Goal: Task Accomplishment & Management: Use online tool/utility

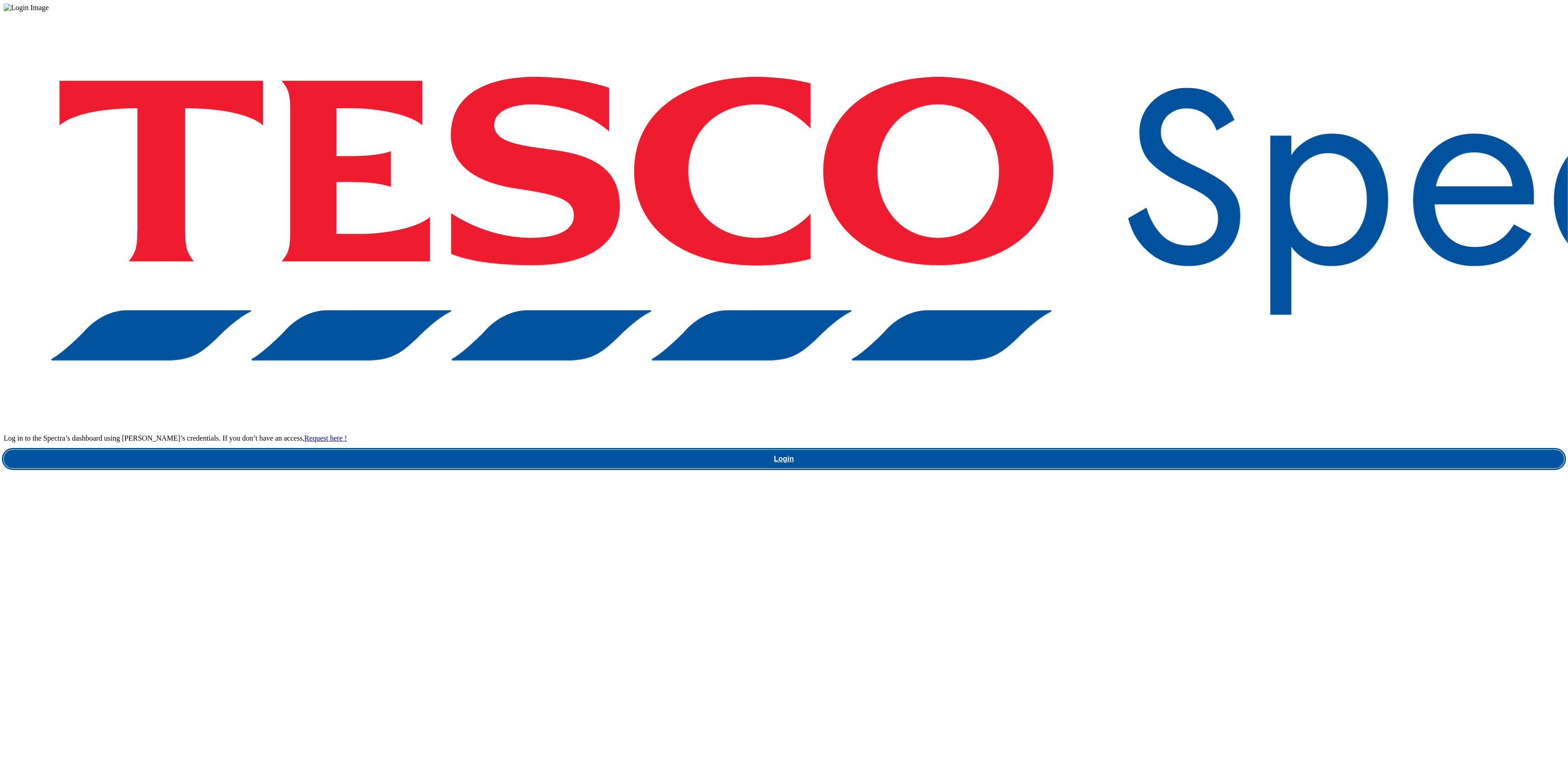
click at [1163, 450] on link "Login" at bounding box center [784, 459] width 1561 height 19
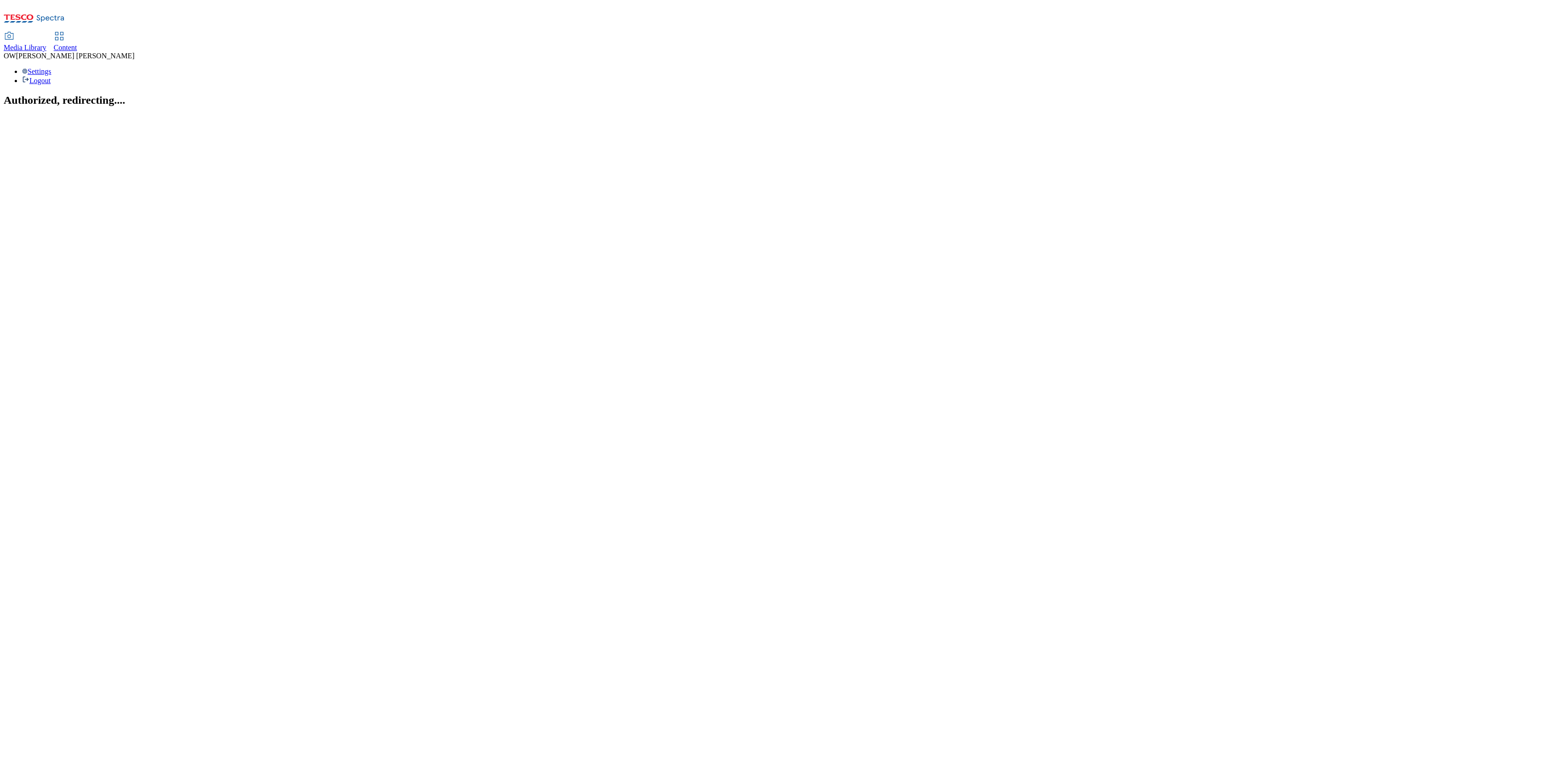
click at [77, 43] on span "Content" at bounding box center [66, 47] width 24 height 8
select select "ghs-[GEOGRAPHIC_DATA]"
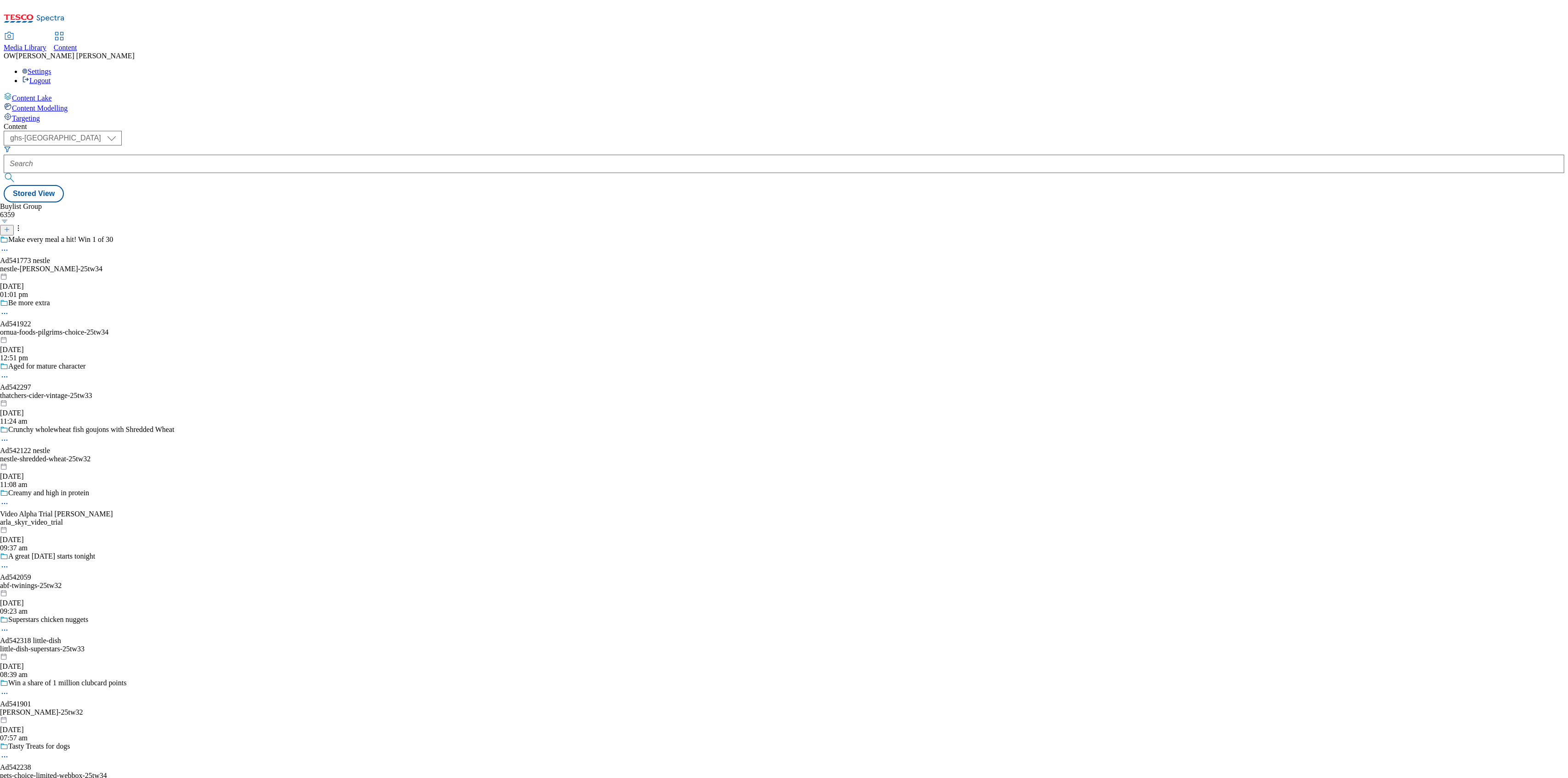
click at [9, 230] on line at bounding box center [6, 230] width 4 height 0
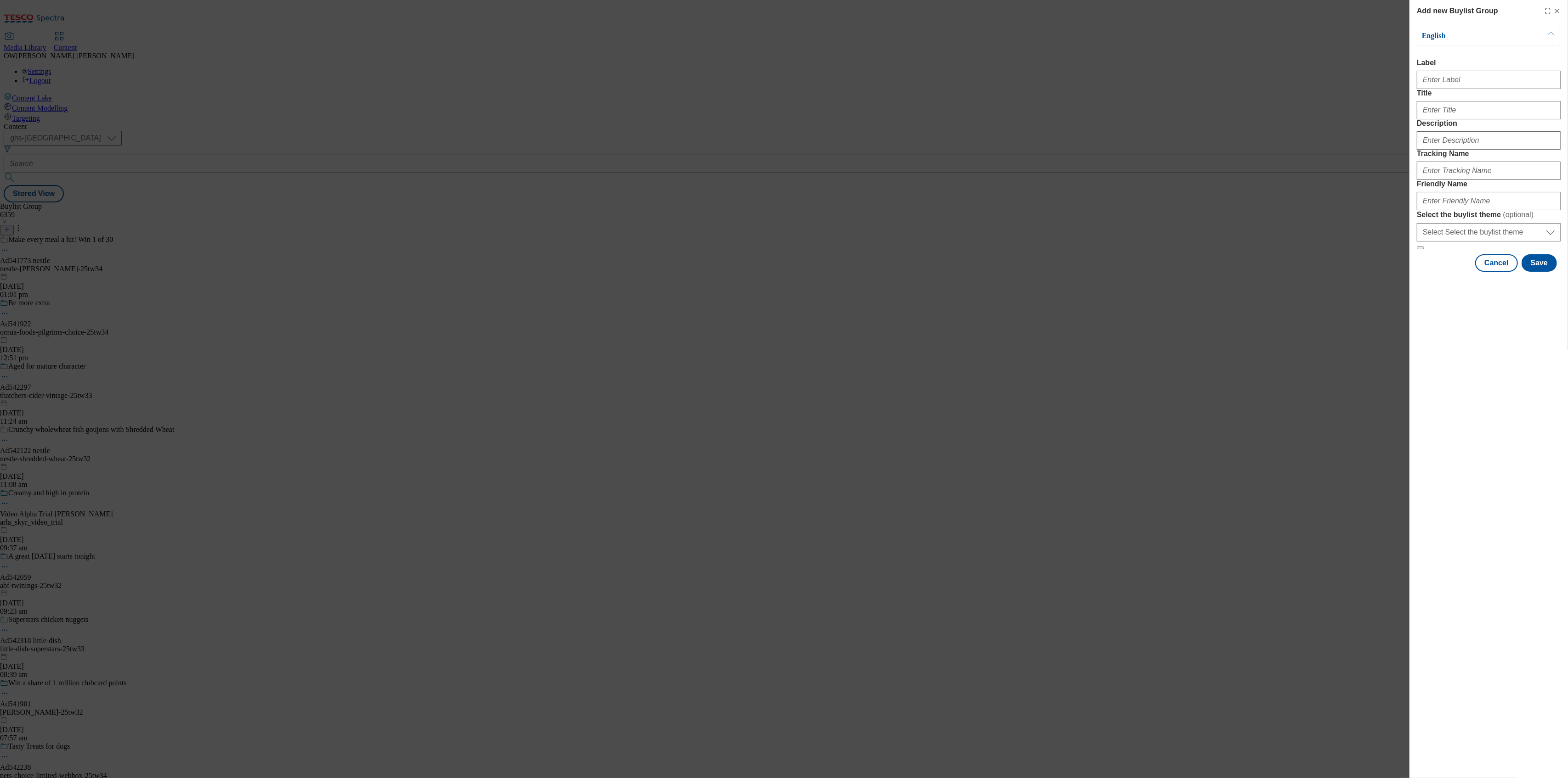
click at [423, 93] on div "Add new Buylist Group English Label Title Description Tracking Name Friendly Na…" at bounding box center [784, 389] width 1568 height 778
click at [202, 76] on div "Add new Buylist Group English Label Title Description Tracking Name Friendly Na…" at bounding box center [784, 389] width 1568 height 778
click at [1507, 272] on button "Cancel" at bounding box center [1496, 263] width 42 height 17
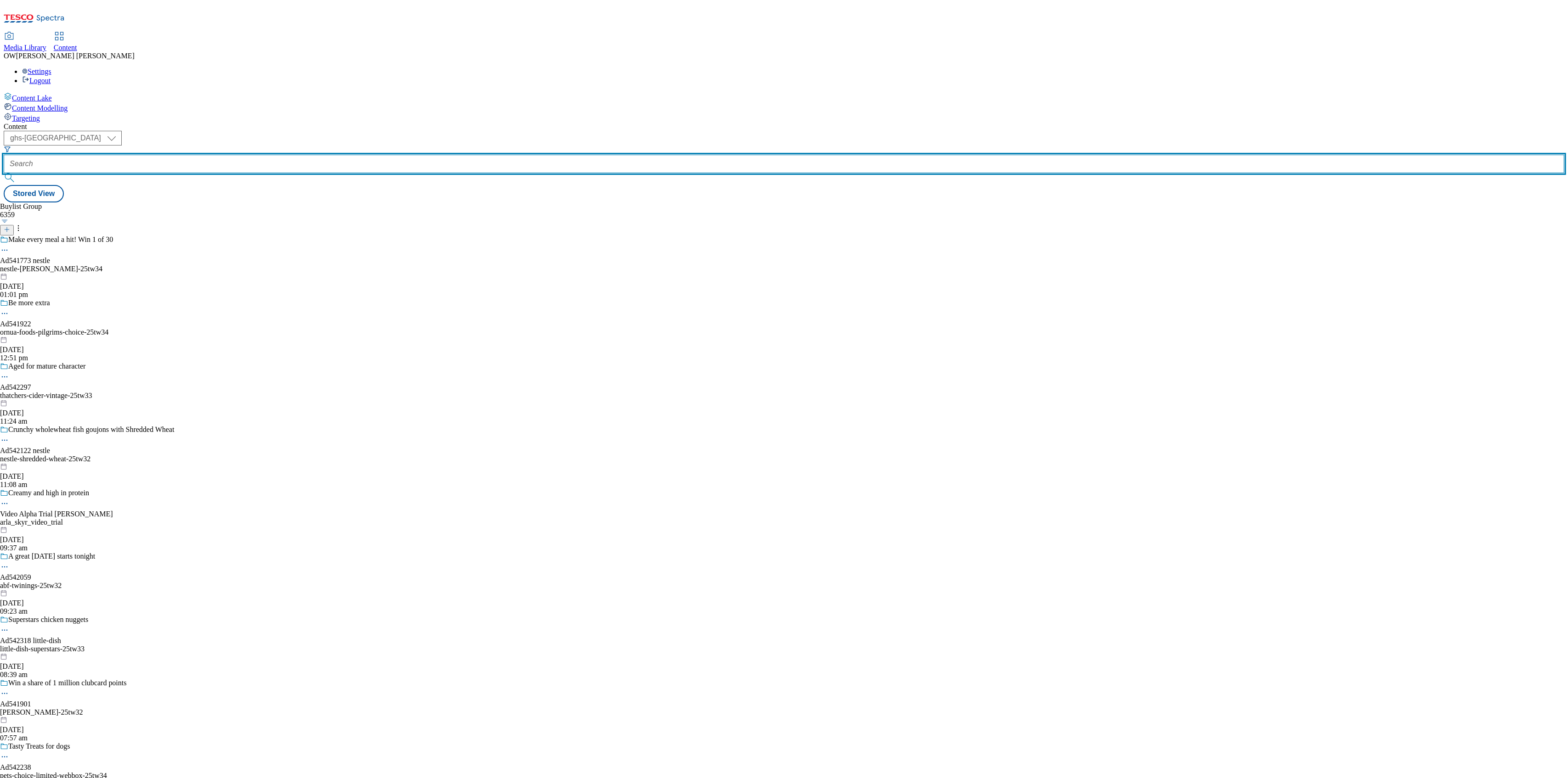
click at [209, 155] on input "text" at bounding box center [784, 164] width 1561 height 19
paste input "danone-get-pro-25tw31"
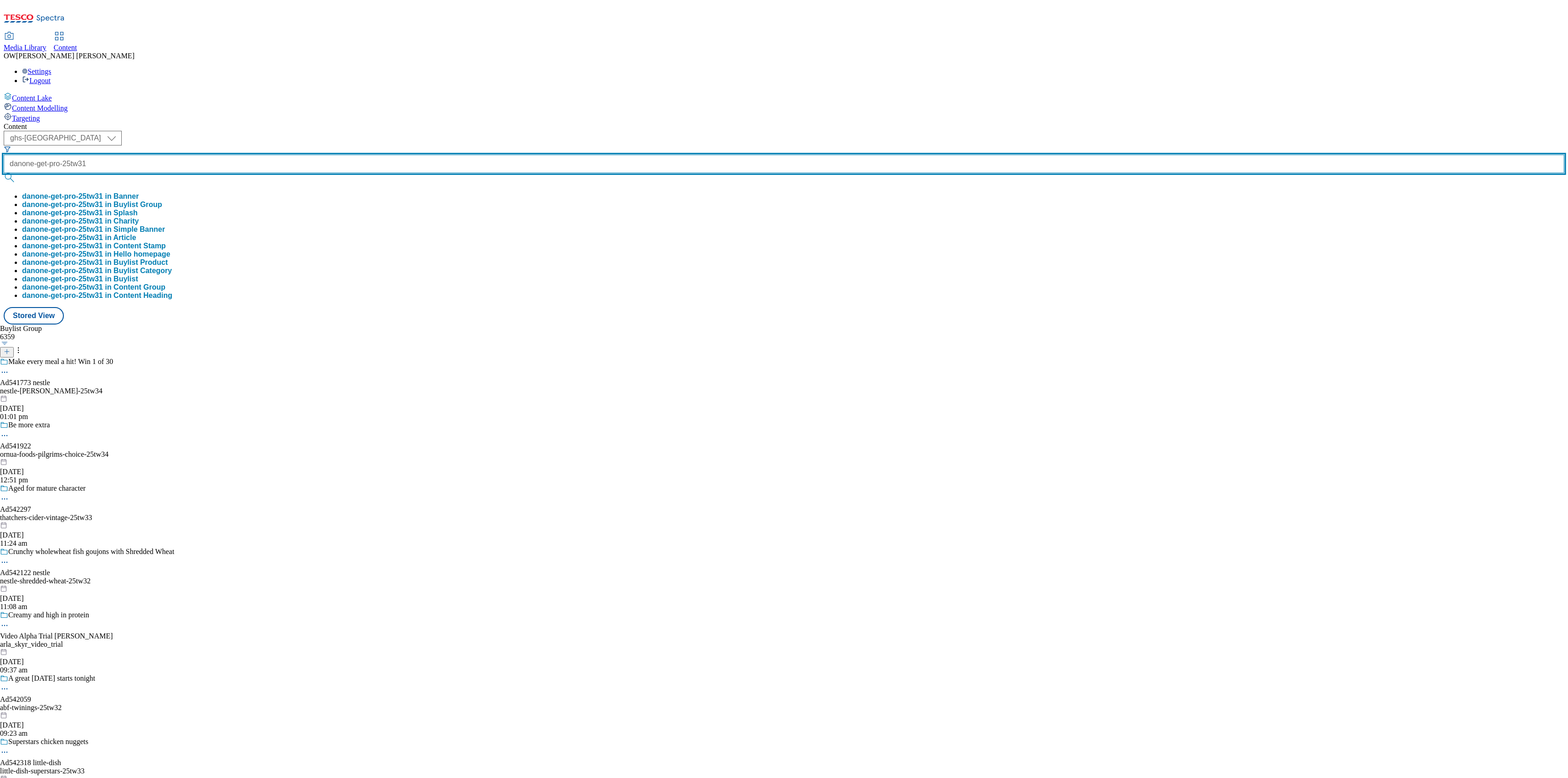
type input "danone-get-pro-25tw31"
click at [4, 173] on button "submit" at bounding box center [10, 178] width 13 height 9
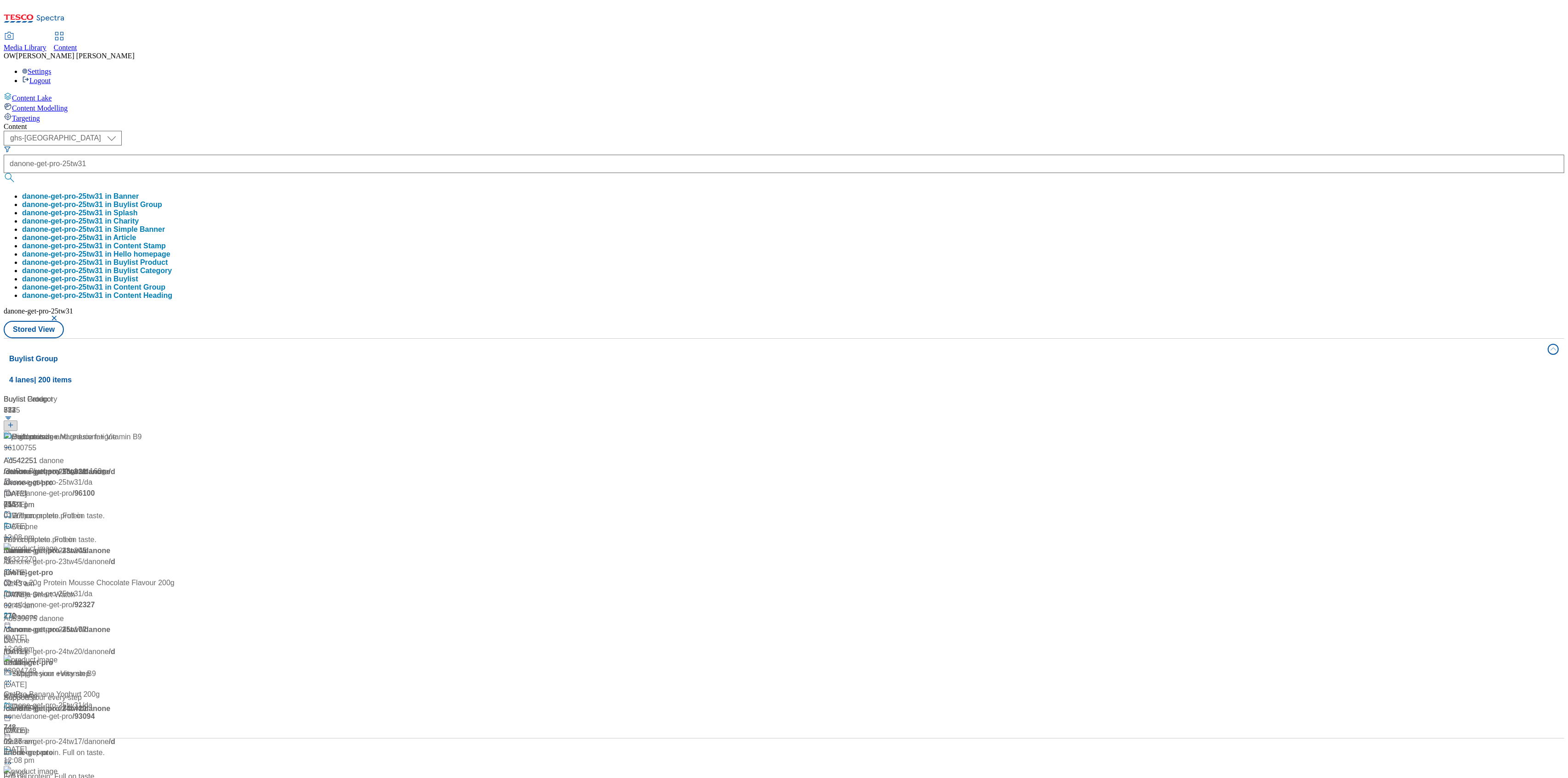
click at [538, 131] on div "( optional ) ghs-roi ghs-uk ghs-uk danone-get-pro-25tw31 danone-get-pro-25tw31 …" at bounding box center [784, 234] width 1561 height 207
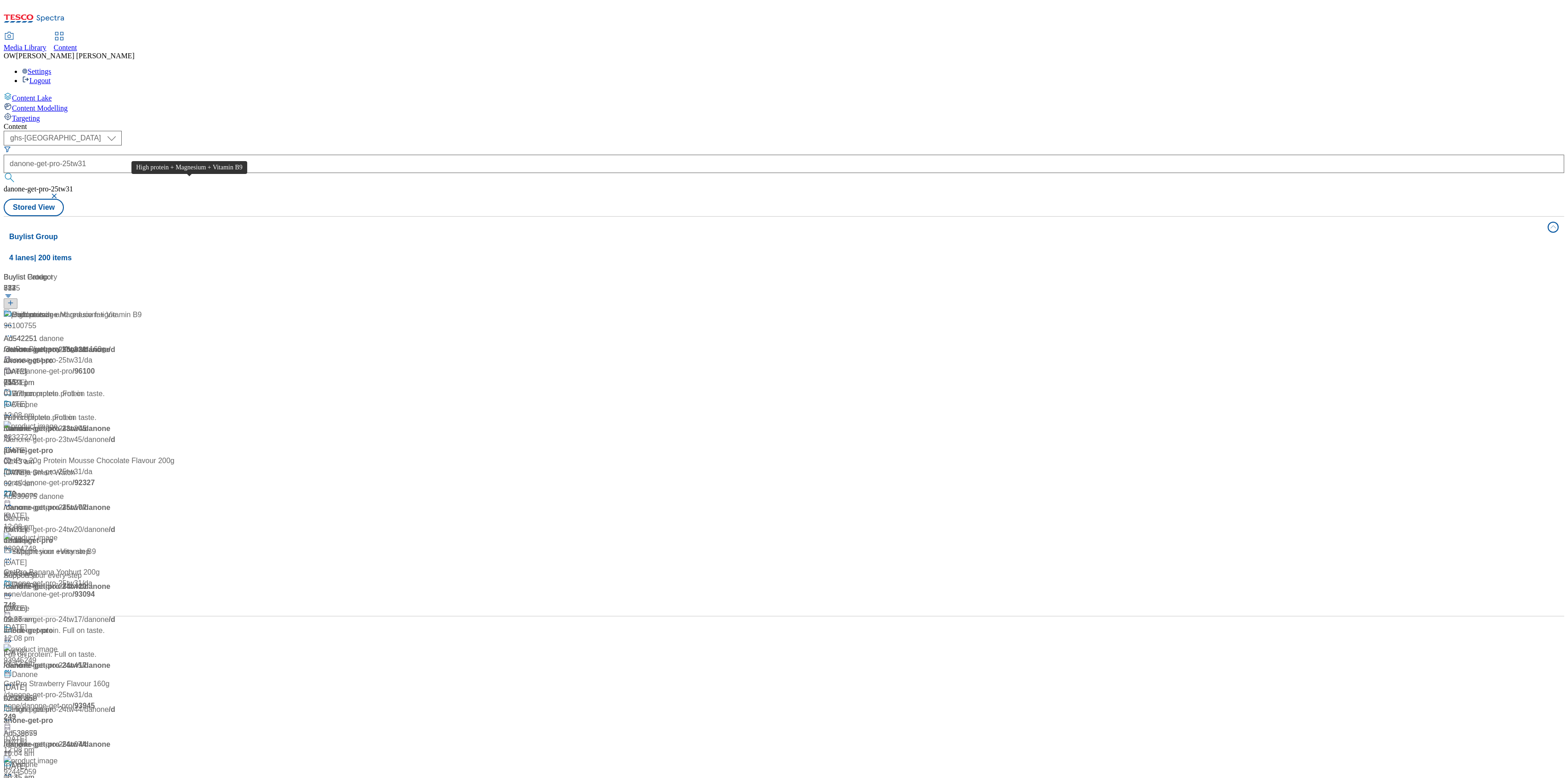
click at [142, 309] on div "High protein + Magnesium + Vitamin B9" at bounding box center [77, 315] width 130 height 11
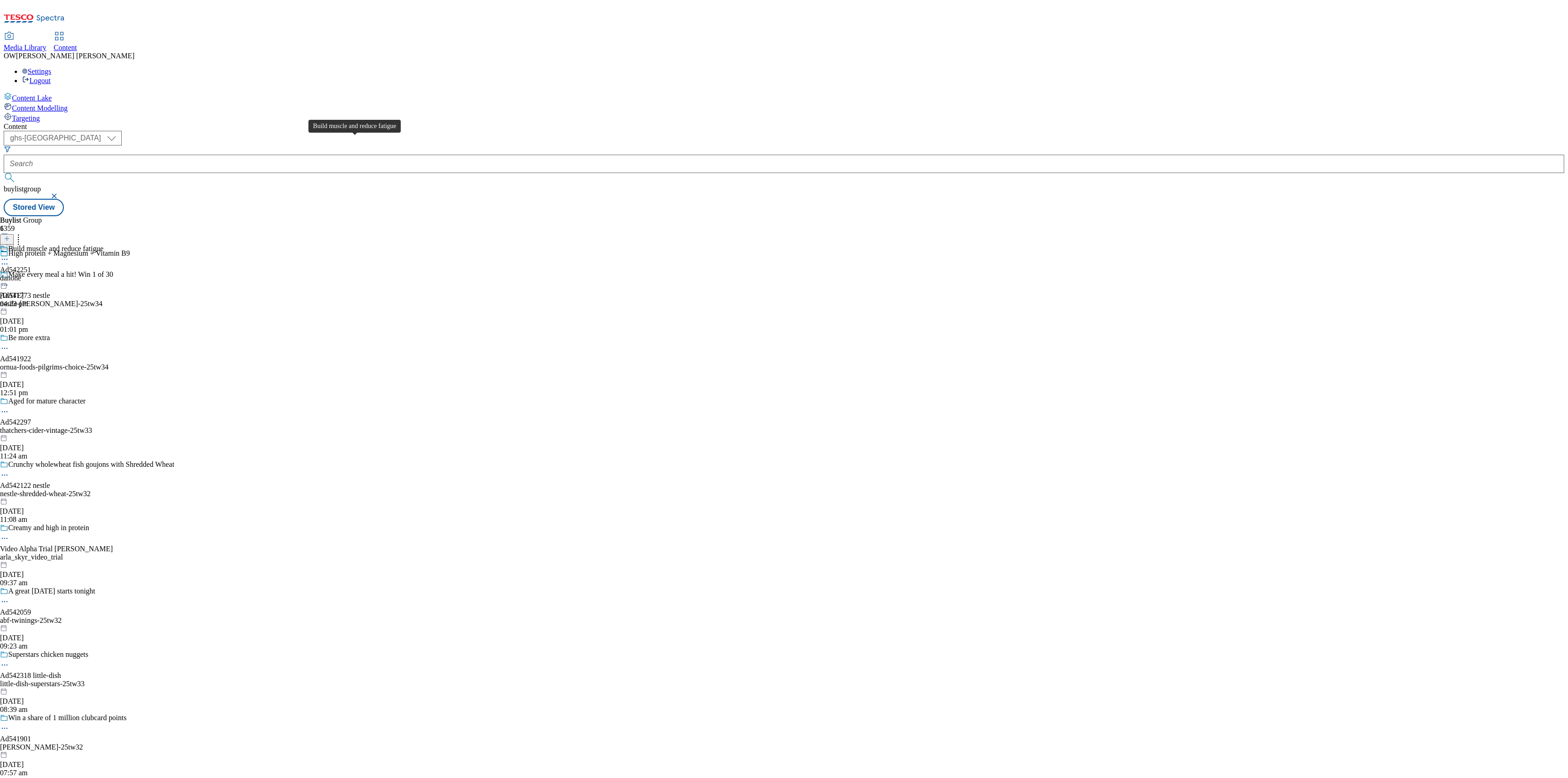
click at [103, 244] on div "Build muscle and reduce fatigue" at bounding box center [56, 248] width 95 height 8
click at [31, 244] on div "Danone" at bounding box center [19, 248] width 23 height 8
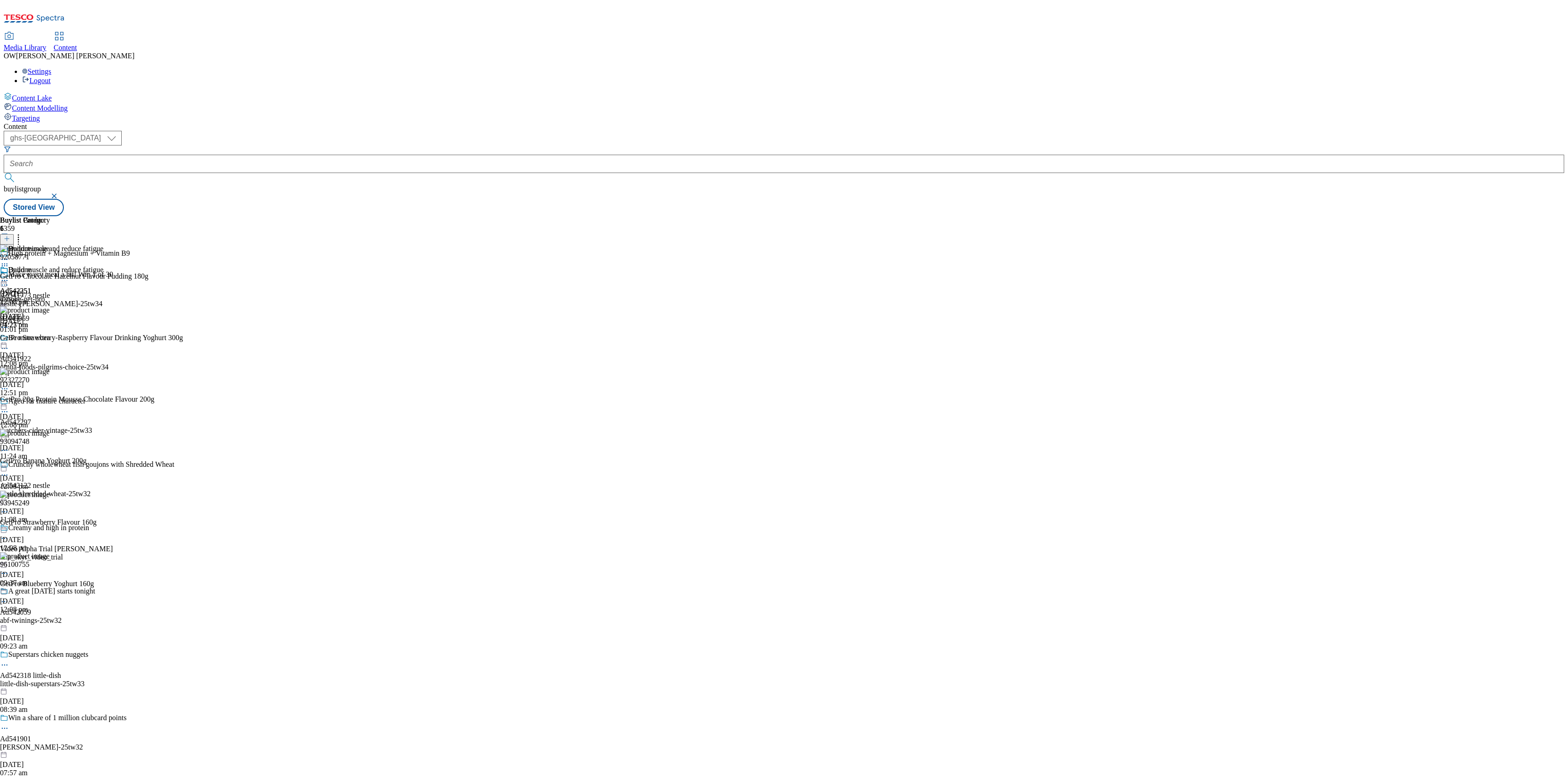
click at [9, 276] on icon at bounding box center [4, 280] width 9 height 9
click at [58, 381] on span "Un-publish" at bounding box center [43, 384] width 29 height 7
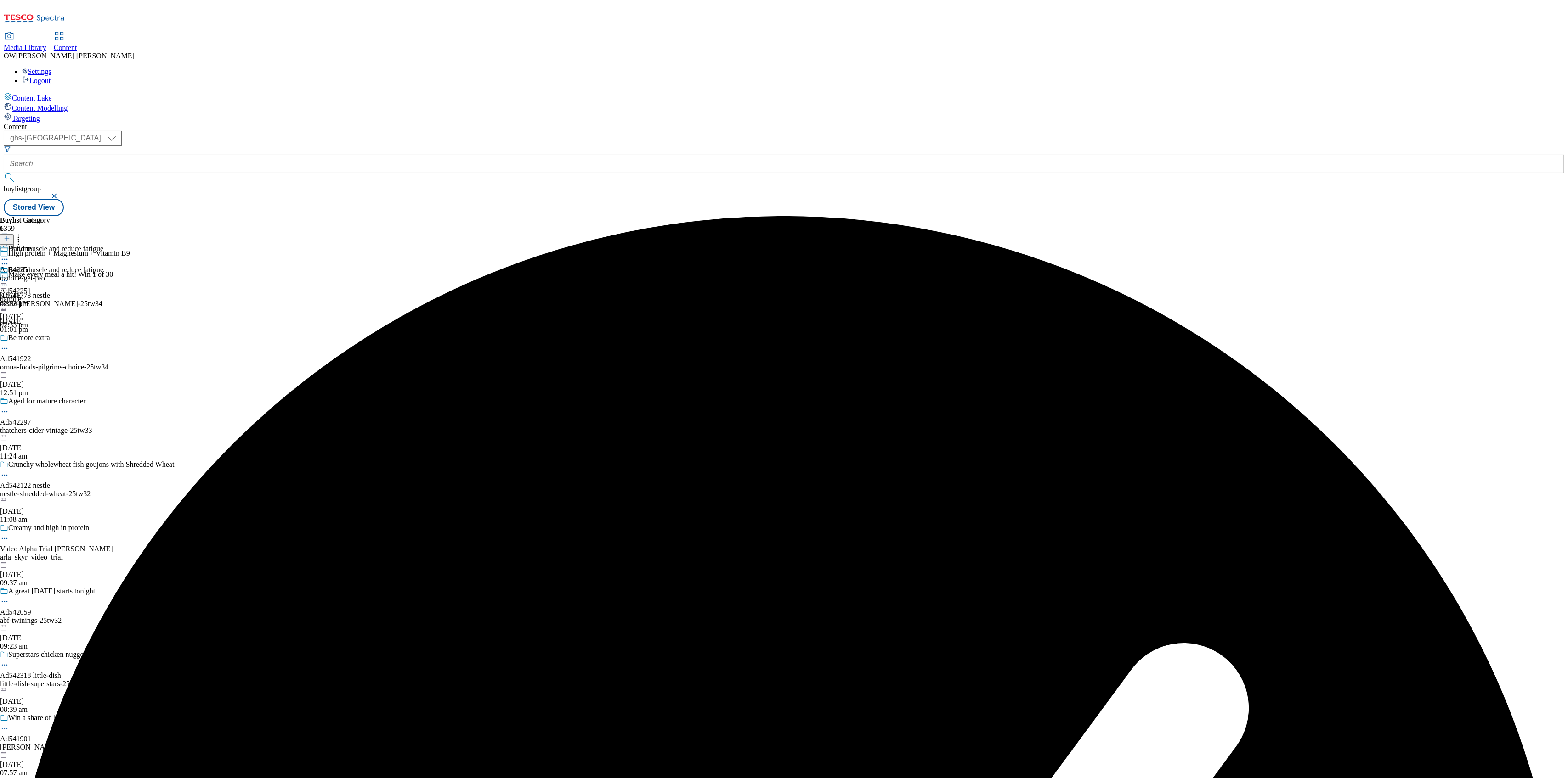
click at [9, 276] on icon at bounding box center [4, 280] width 9 height 9
click at [59, 349] on span "Un-preview" at bounding box center [44, 352] width 31 height 7
click at [50, 244] on div "Danone Ad542251 danone-get-pro 25 Sept 2025 02:33 pm" at bounding box center [25, 276] width 50 height 63
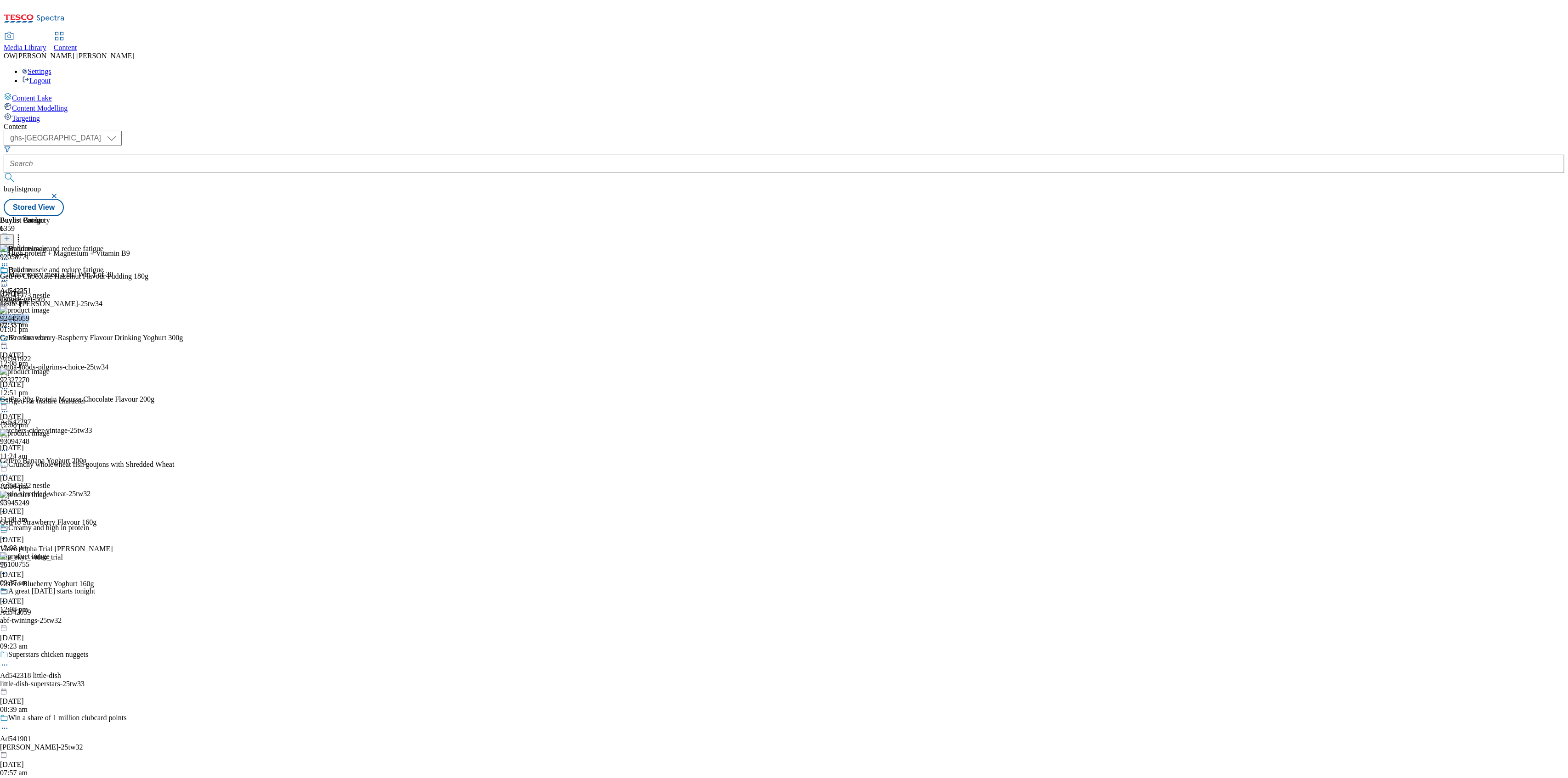
copy div "92445059"
drag, startPoint x: 726, startPoint y: 233, endPoint x: 684, endPoint y: 238, distance: 42.3
click at [183, 306] on div "92445059 GetPro Strawberry-Raspberry Flavour Drinking Yoghurt 300g 16 Sept 2025…" at bounding box center [91, 337] width 183 height 61
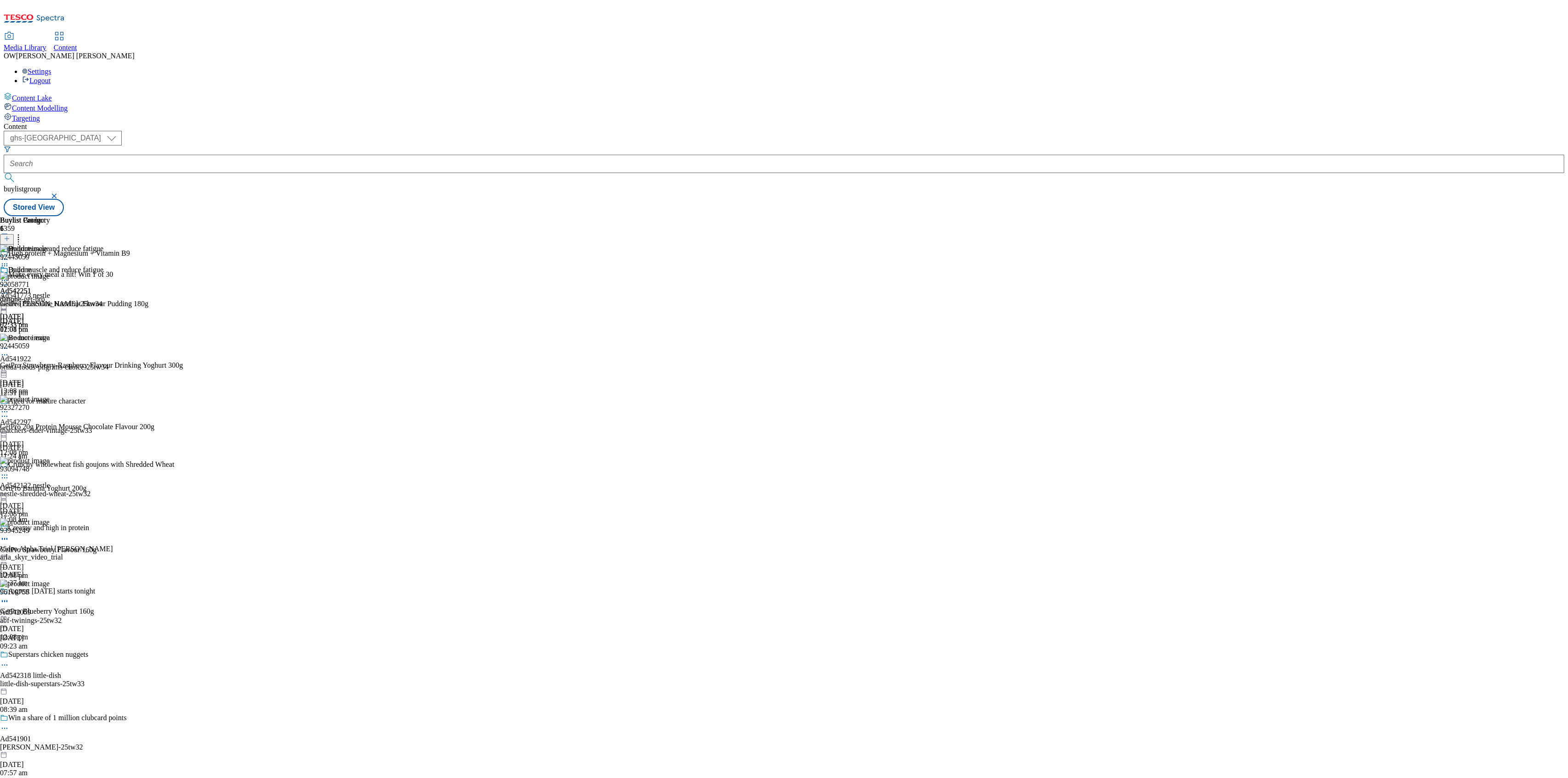
click at [9, 350] on icon at bounding box center [4, 355] width 9 height 9
click at [46, 413] on span "Delete" at bounding box center [37, 417] width 18 height 7
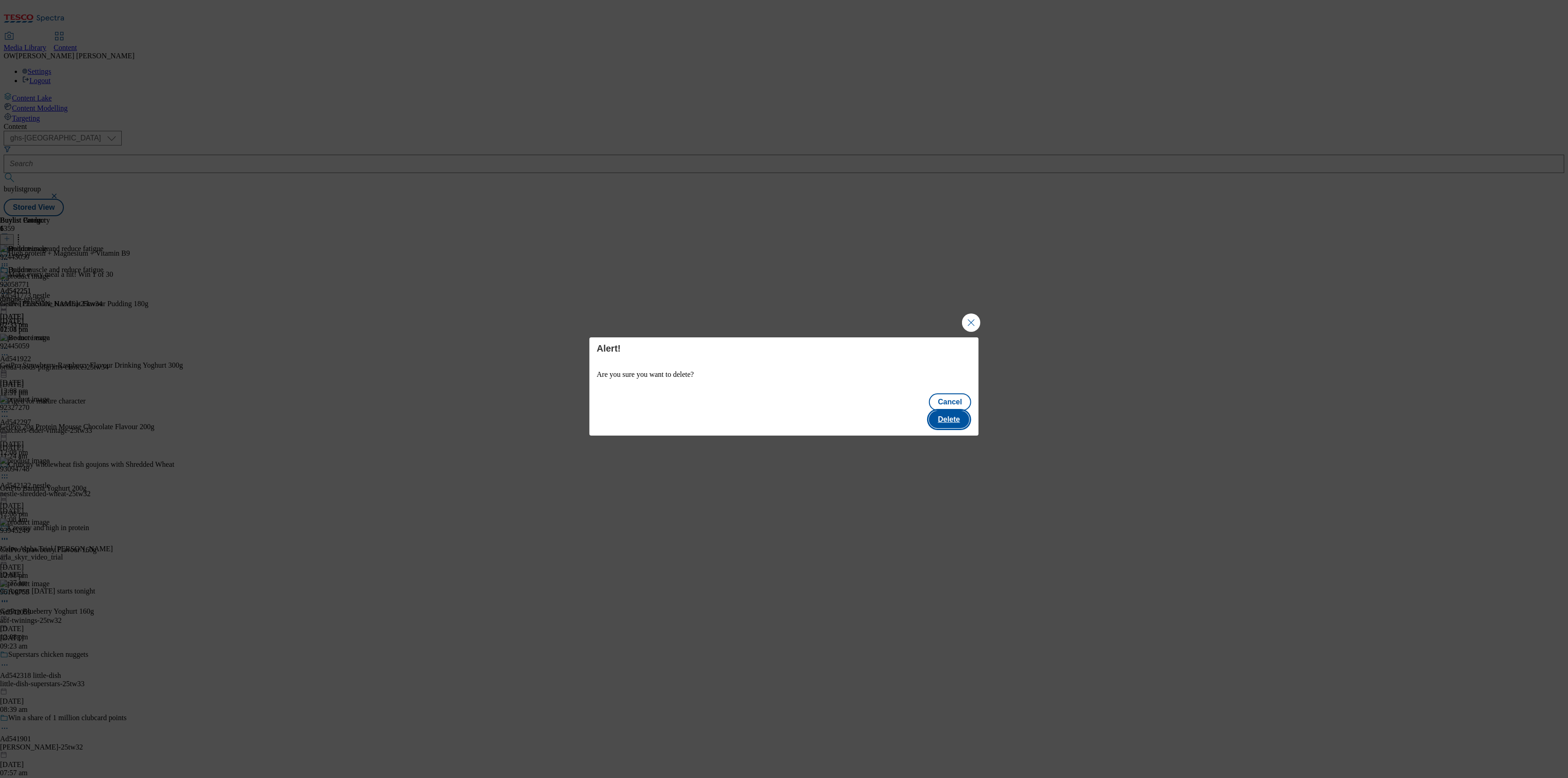
click at [941, 411] on button "Delete" at bounding box center [949, 420] width 40 height 17
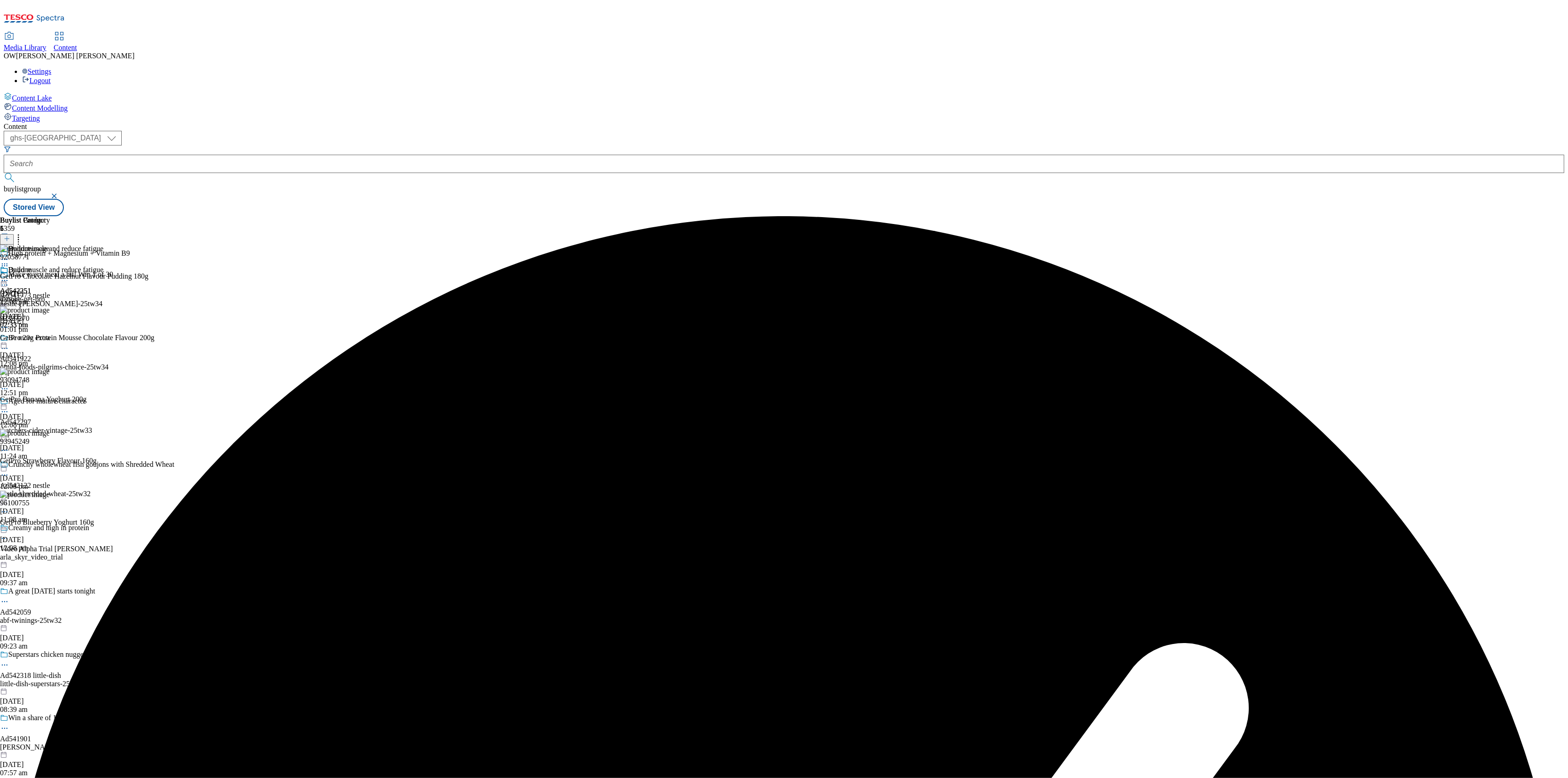
click at [10, 236] on icon at bounding box center [7, 239] width 6 height 6
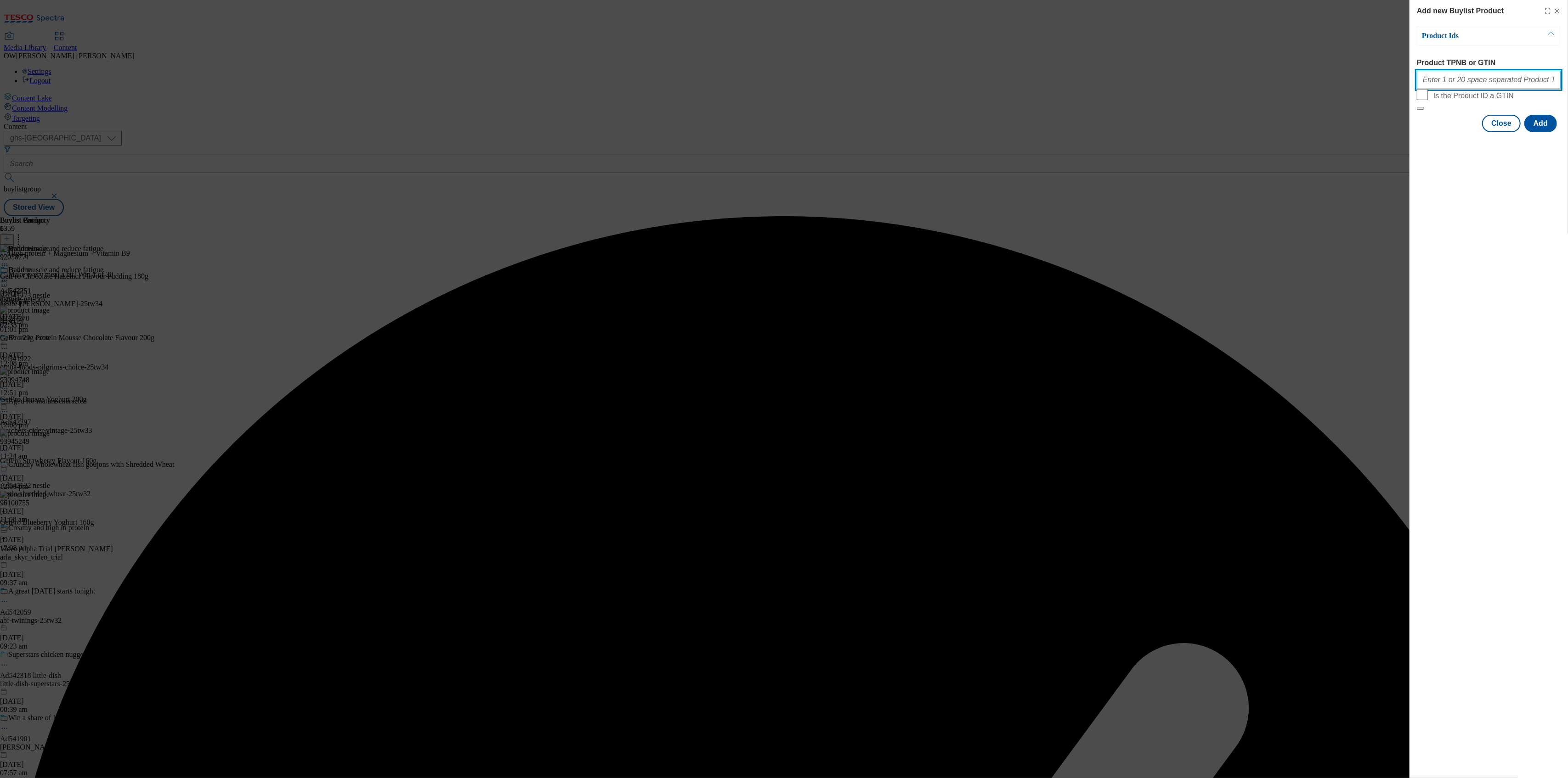
click at [1445, 82] on input "Product TPNB or GTIN" at bounding box center [1489, 80] width 144 height 19
paste input "92445059"
type input "92445059"
click at [1538, 132] on button "Add" at bounding box center [1540, 123] width 33 height 17
click at [1496, 174] on button "Close" at bounding box center [1501, 168] width 38 height 17
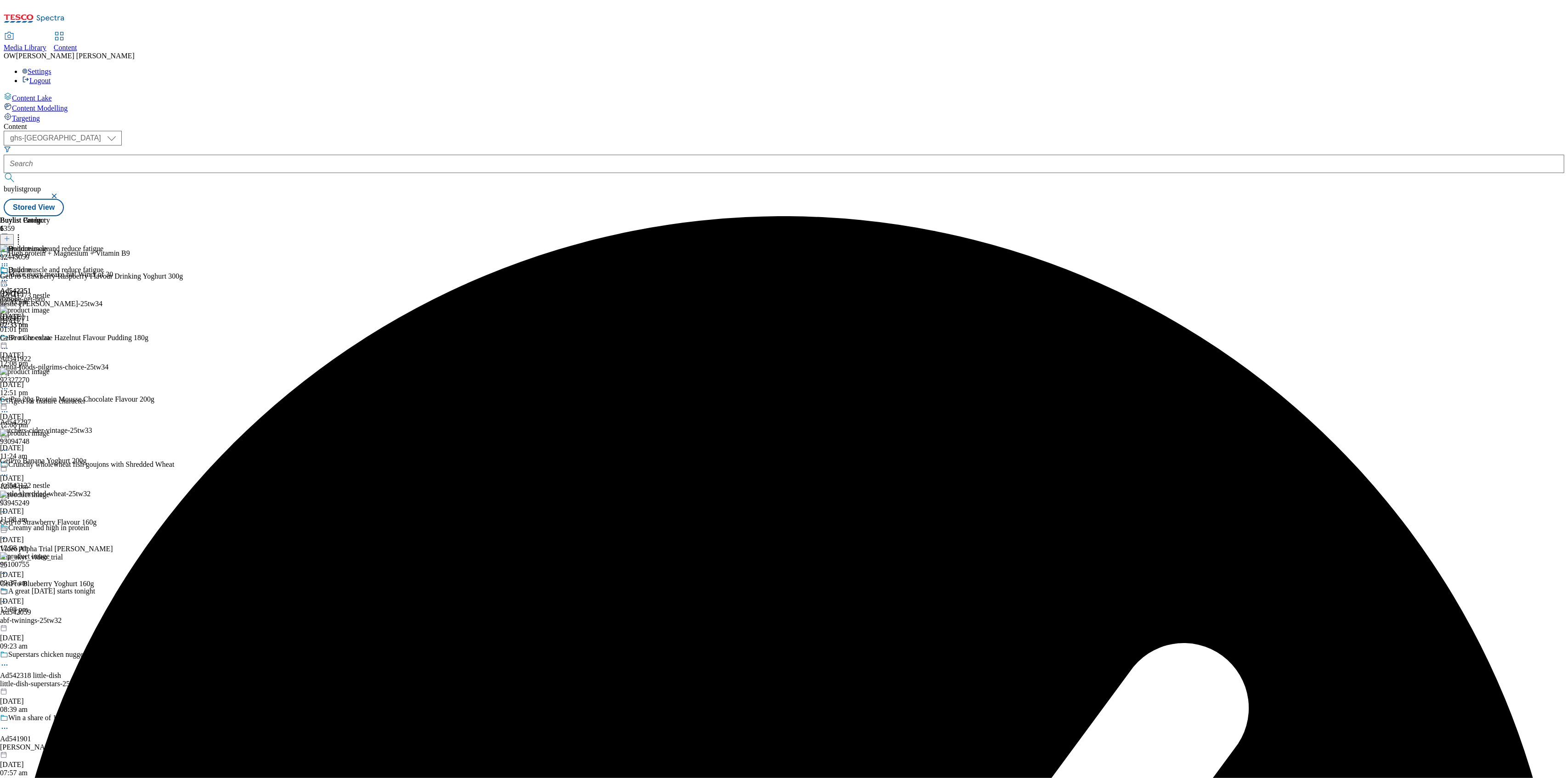
click at [3, 280] on circle at bounding box center [2, 280] width 1 height 1
click at [50, 339] on span "Preview" at bounding box center [39, 342] width 22 height 7
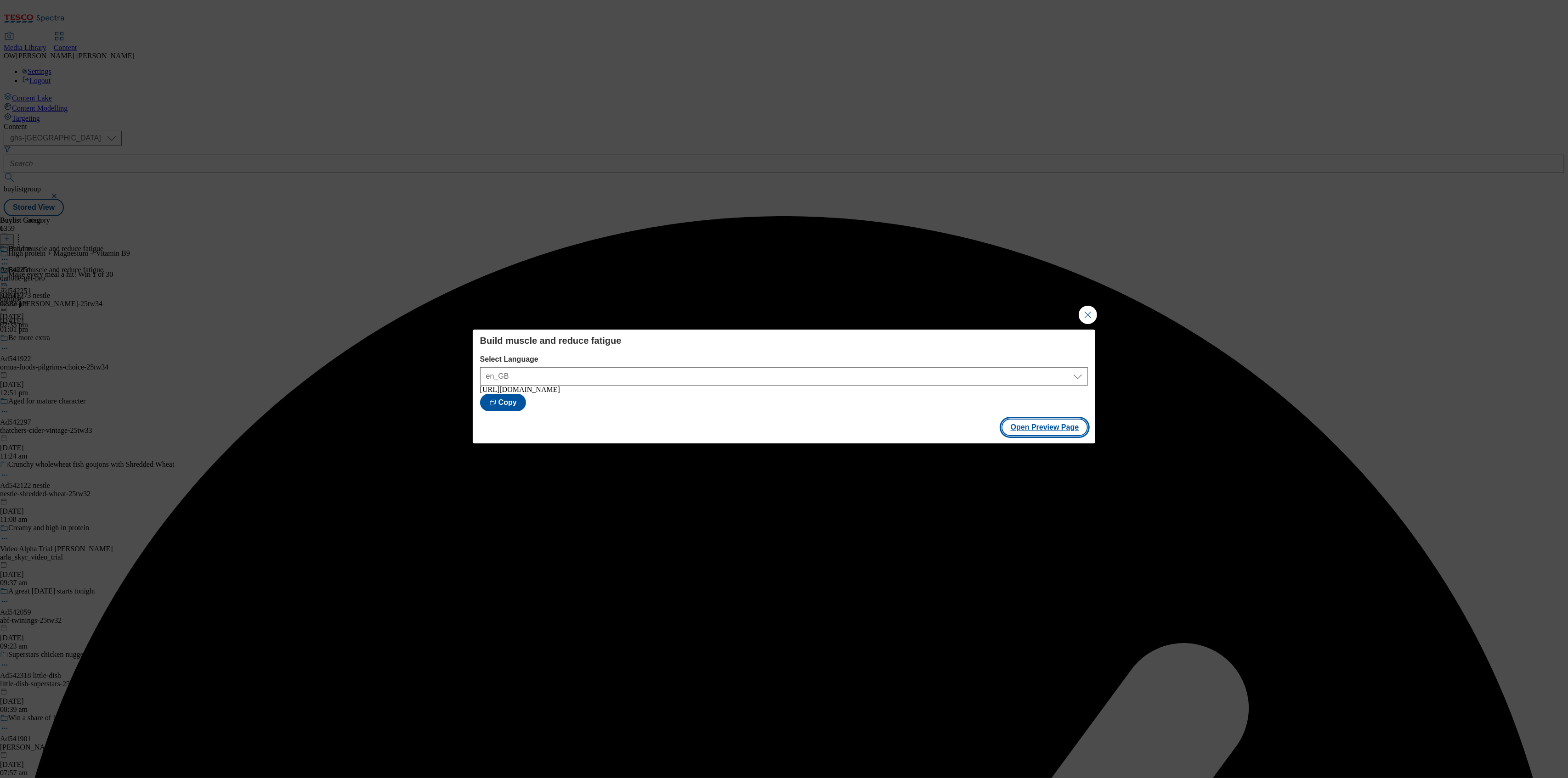
click at [1040, 431] on button "Open Preview Page" at bounding box center [1045, 427] width 87 height 17
click at [1079, 318] on button "Close Modal" at bounding box center [1088, 315] width 19 height 19
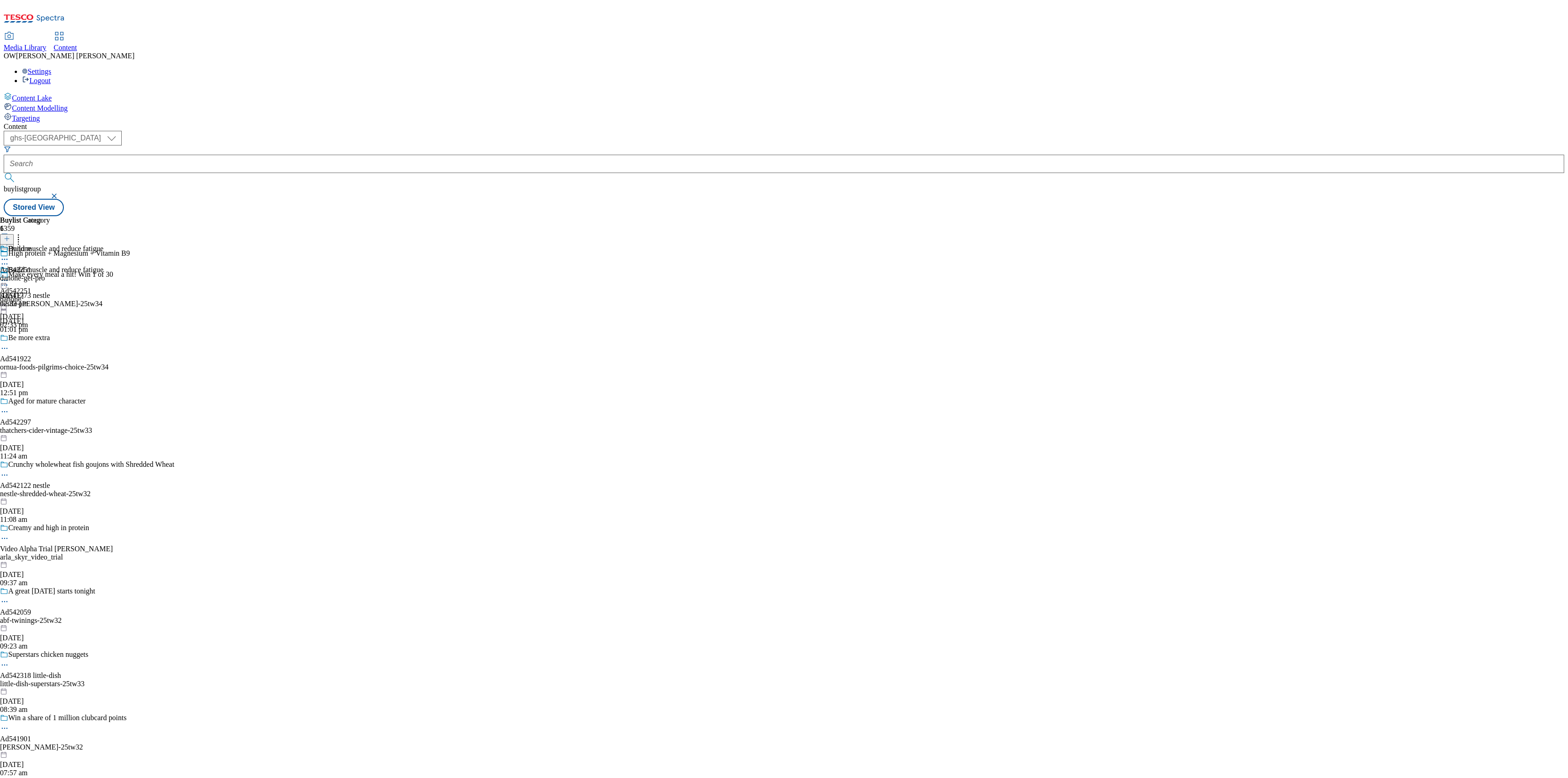
click at [9, 276] on icon at bounding box center [4, 280] width 9 height 9
click at [49, 371] on span "Publish" at bounding box center [38, 374] width 20 height 7
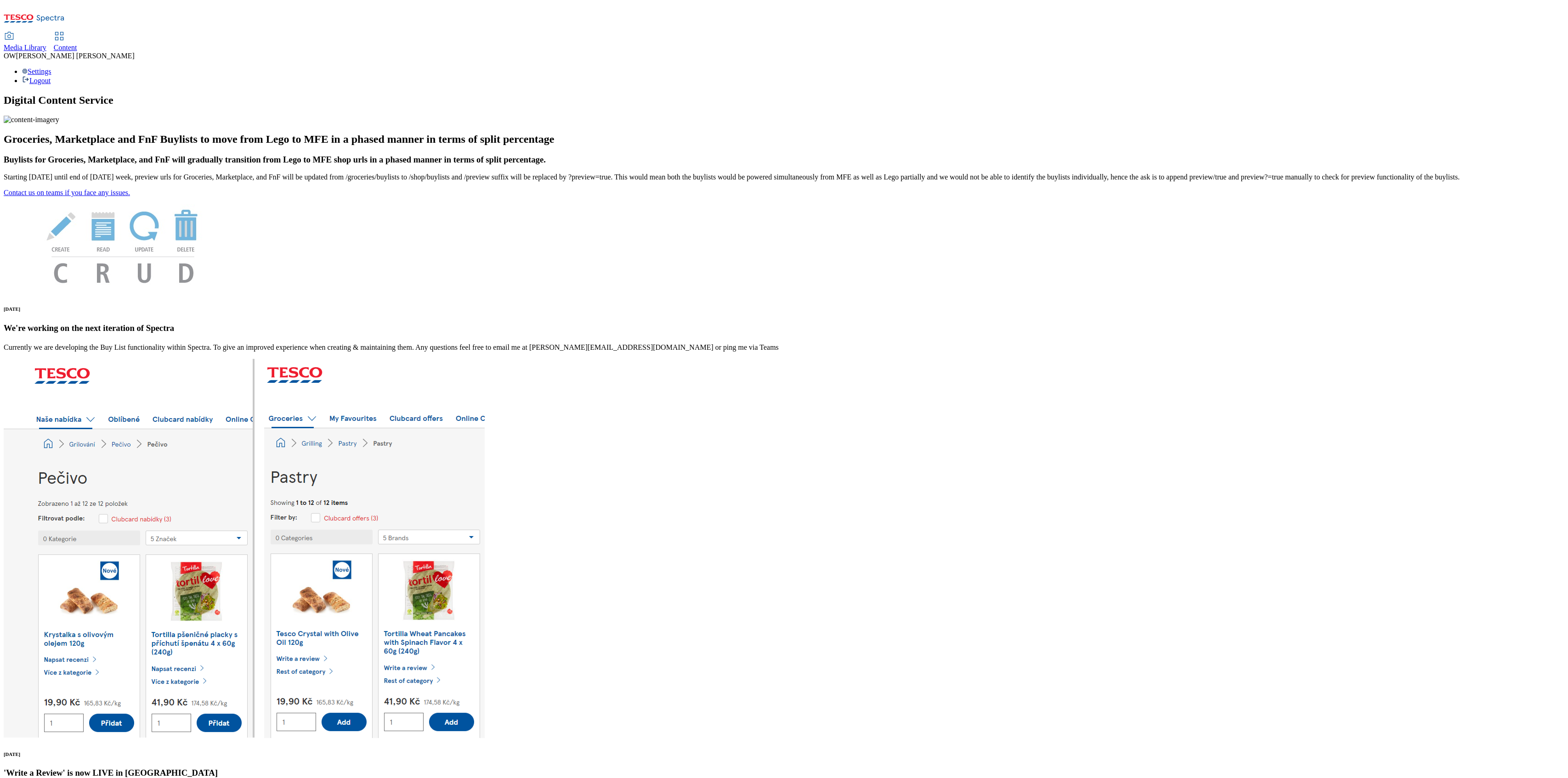
click at [77, 43] on span "Content" at bounding box center [66, 47] width 24 height 8
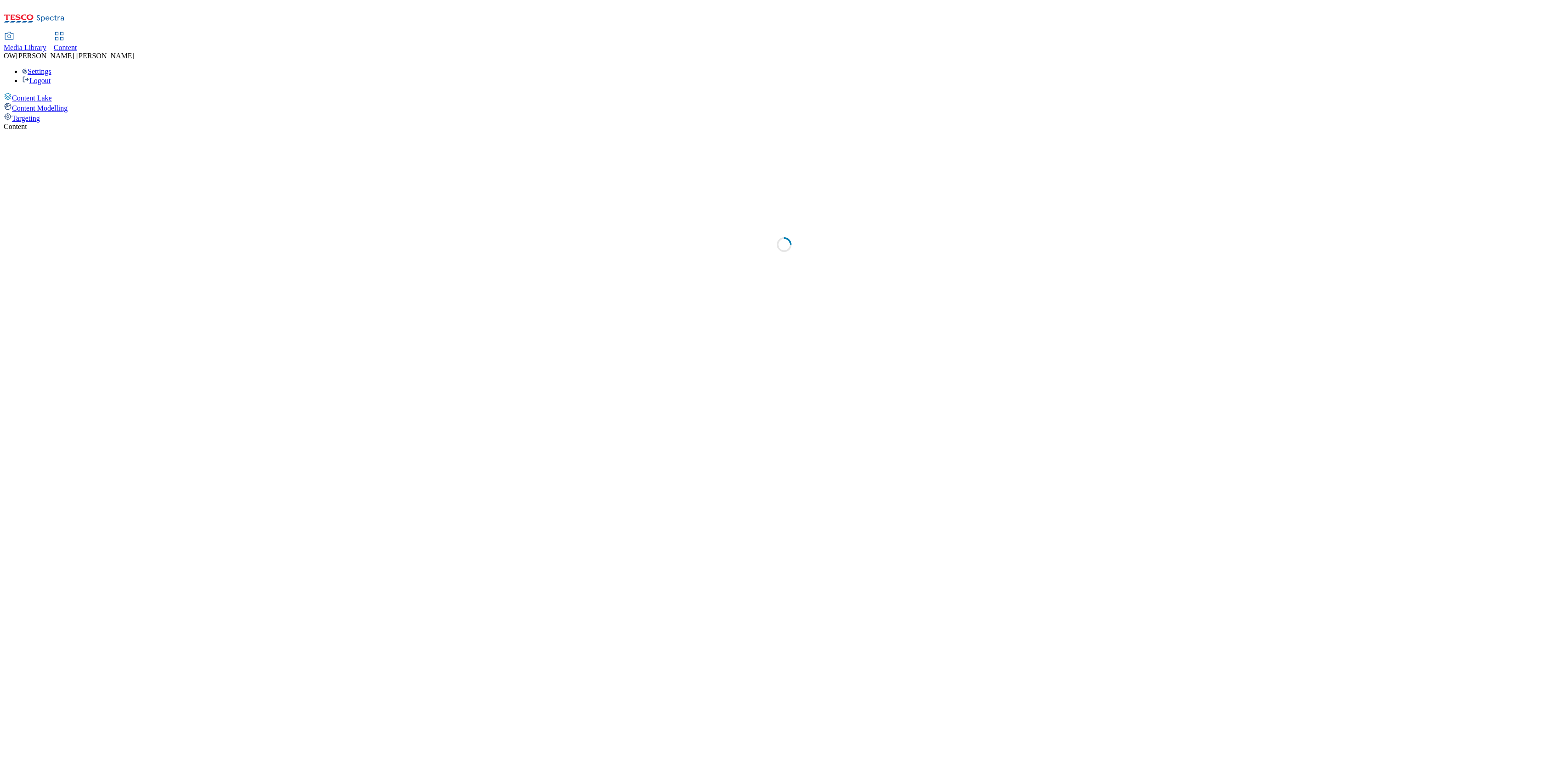
select select "ghs-[GEOGRAPHIC_DATA]"
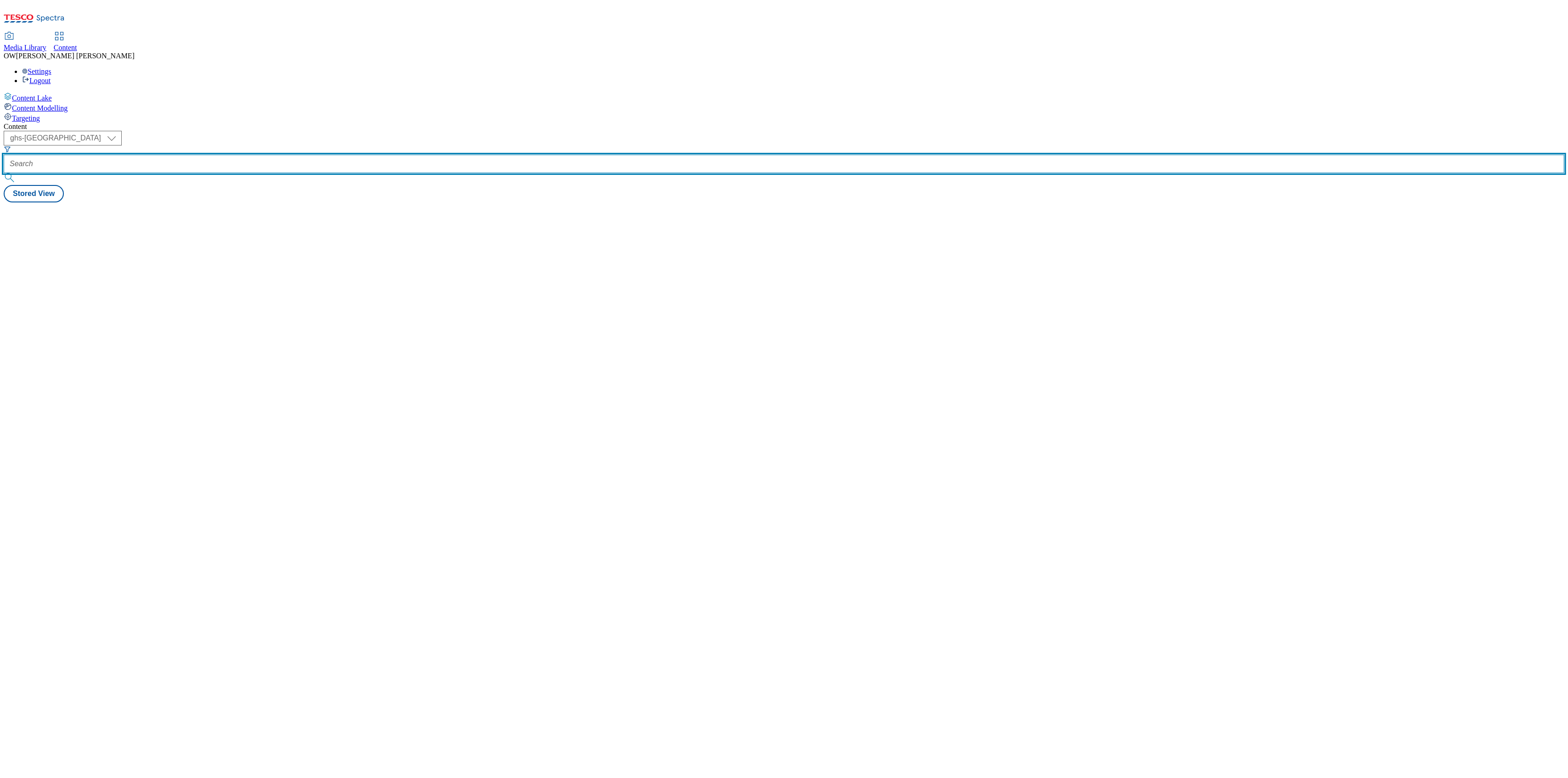
click at [210, 155] on input "text" at bounding box center [784, 164] width 1561 height 19
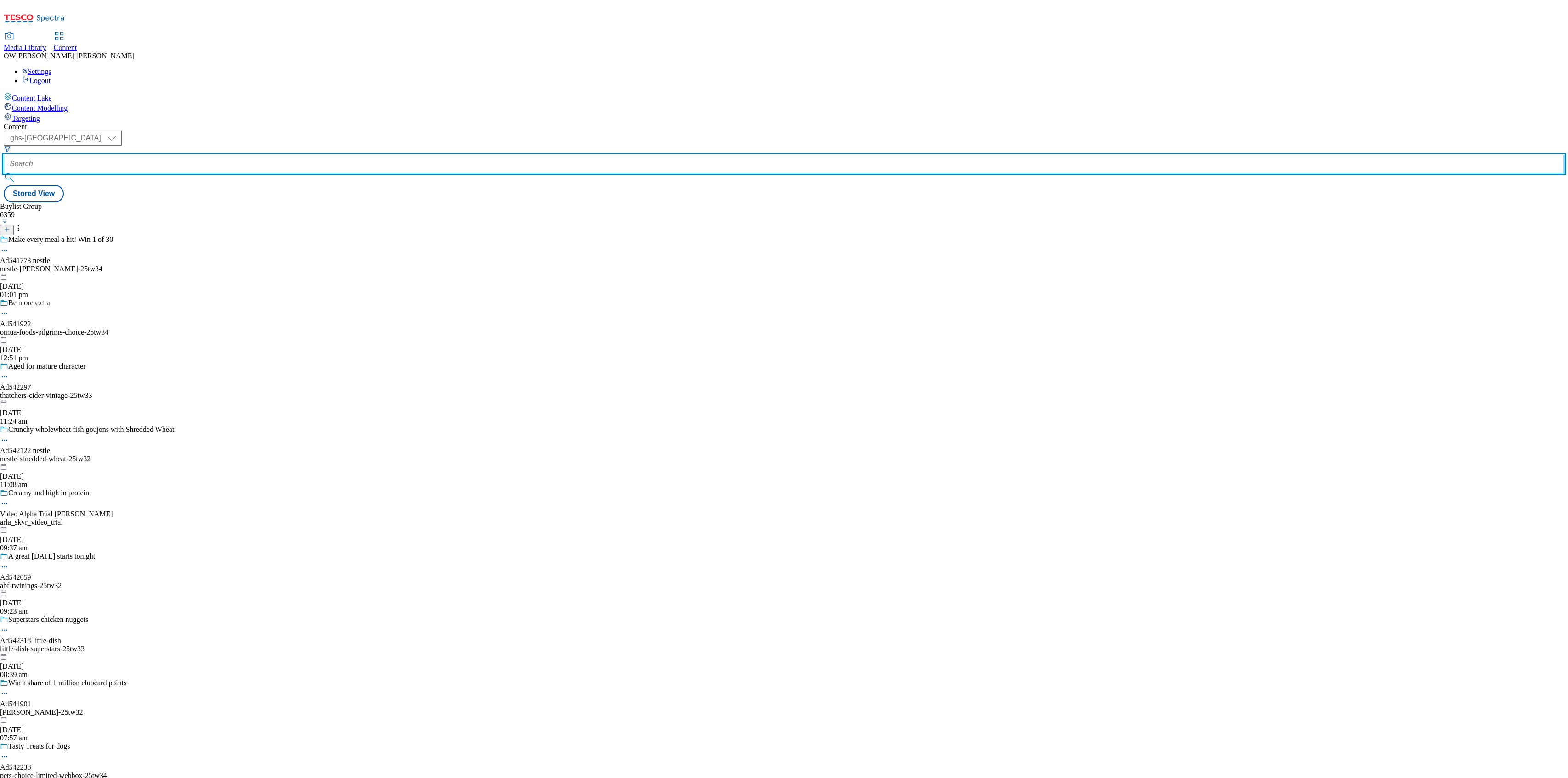
paste input "[PERSON_NAME]-semi-skimmed-milk-25tw31"
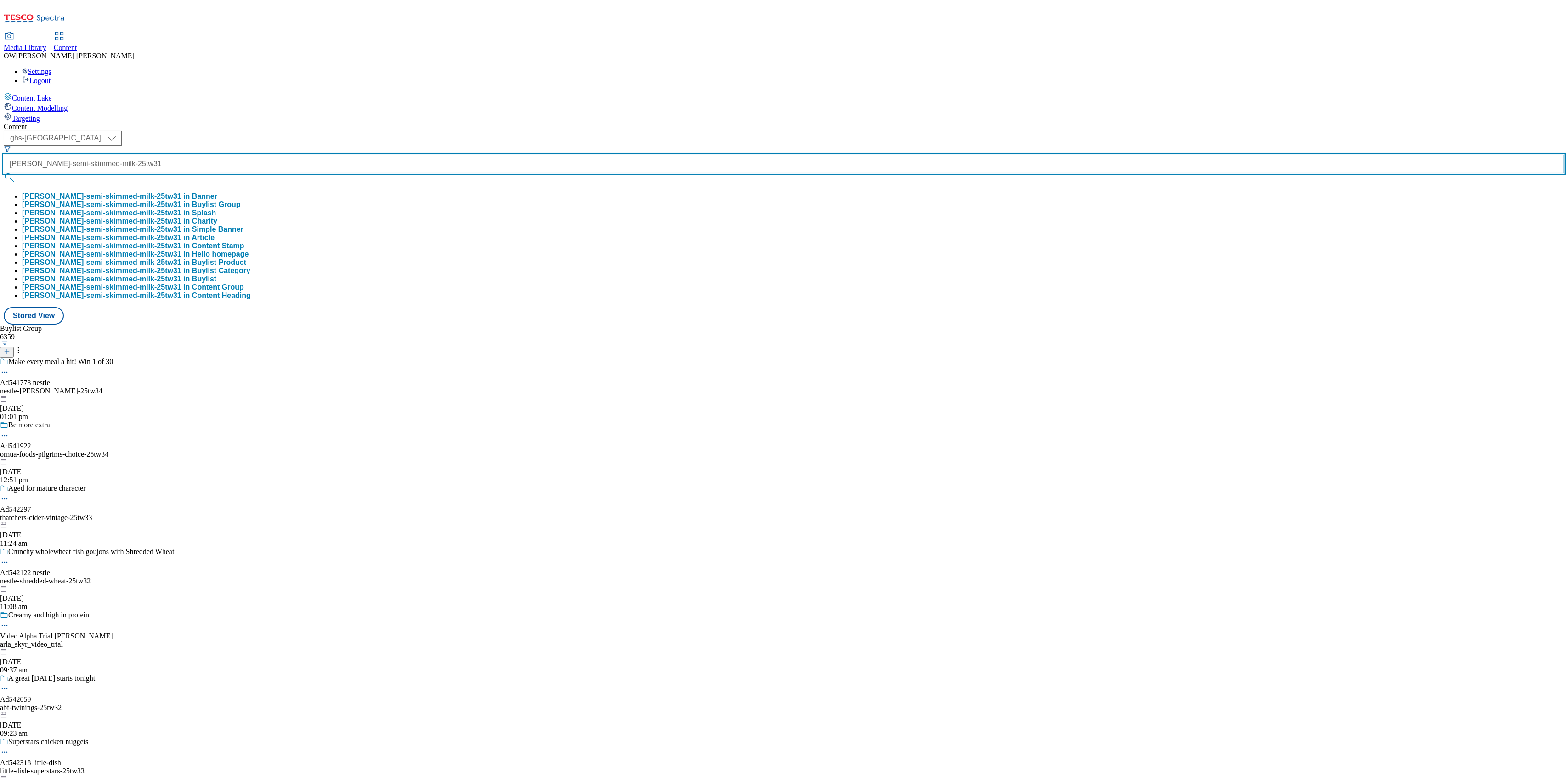
scroll to position [0, 38]
type input "[PERSON_NAME]-semi-skimmed-milk-25tw31"
click at [4, 173] on button "submit" at bounding box center [10, 178] width 13 height 9
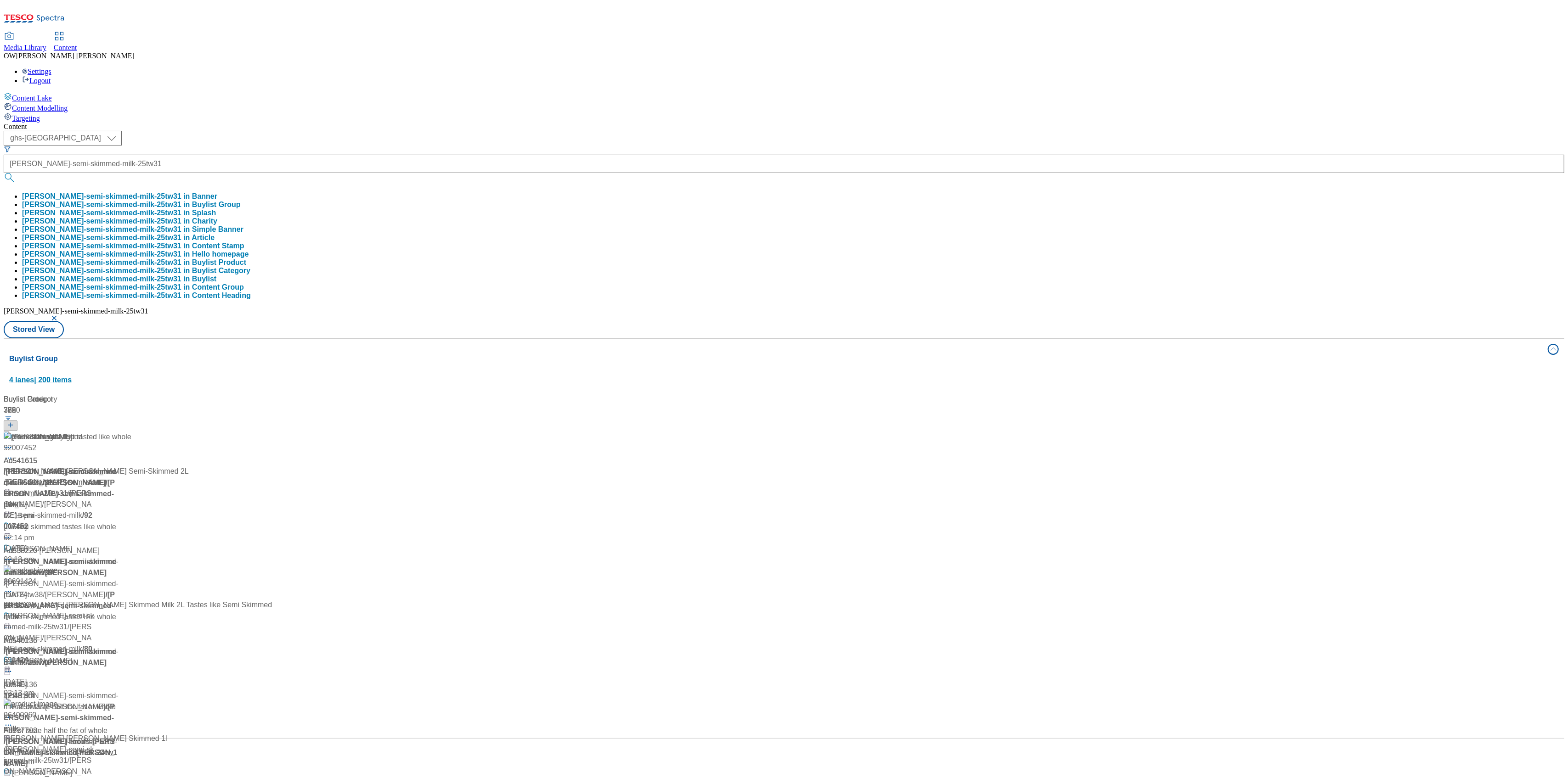
click at [484, 353] on div "Buylist Group 4 lanes | 200 items" at bounding box center [775, 369] width 1533 height 32
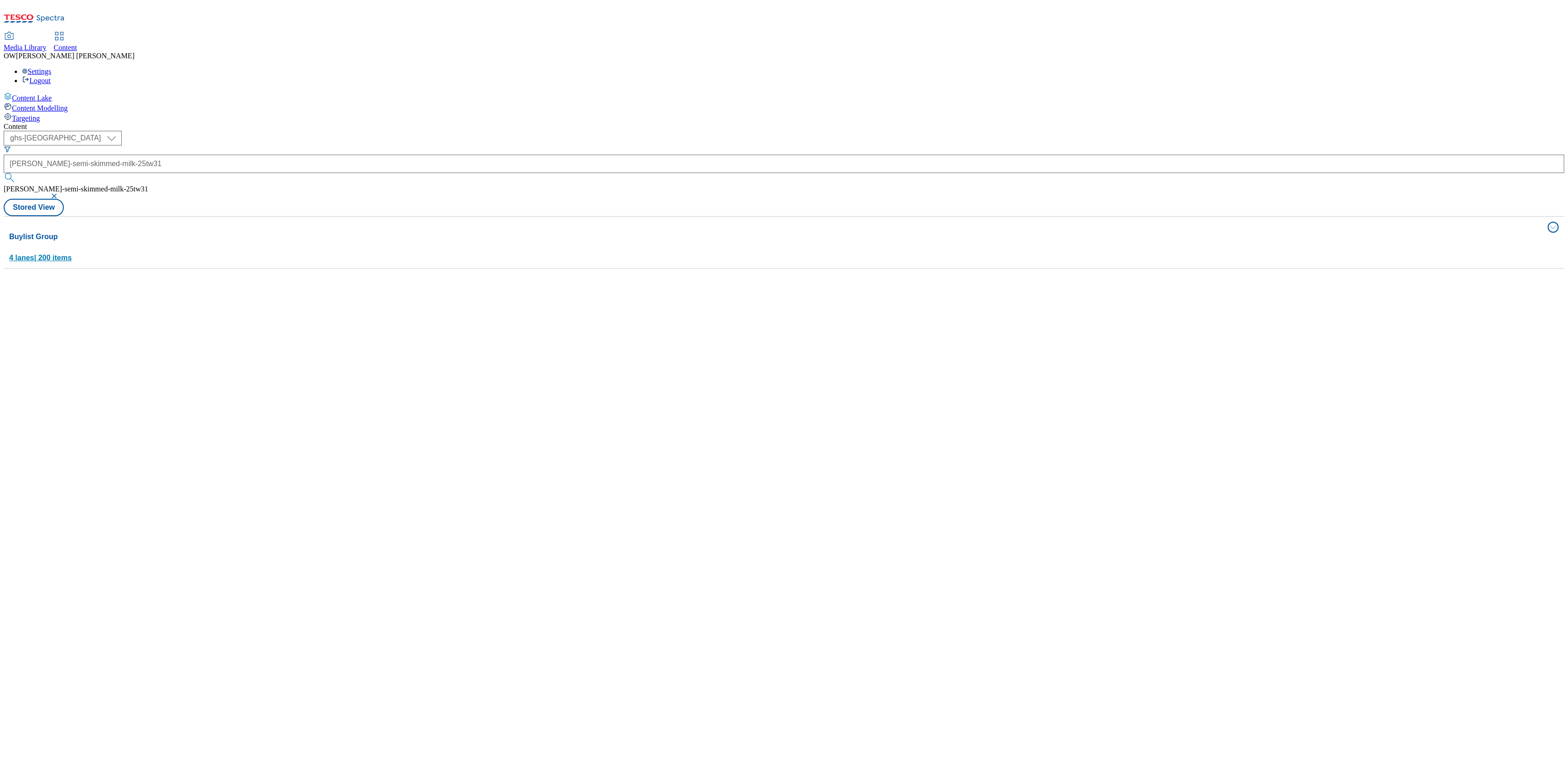
click at [251, 231] on div "Buylist Group 4 lanes | 200 items" at bounding box center [775, 247] width 1533 height 32
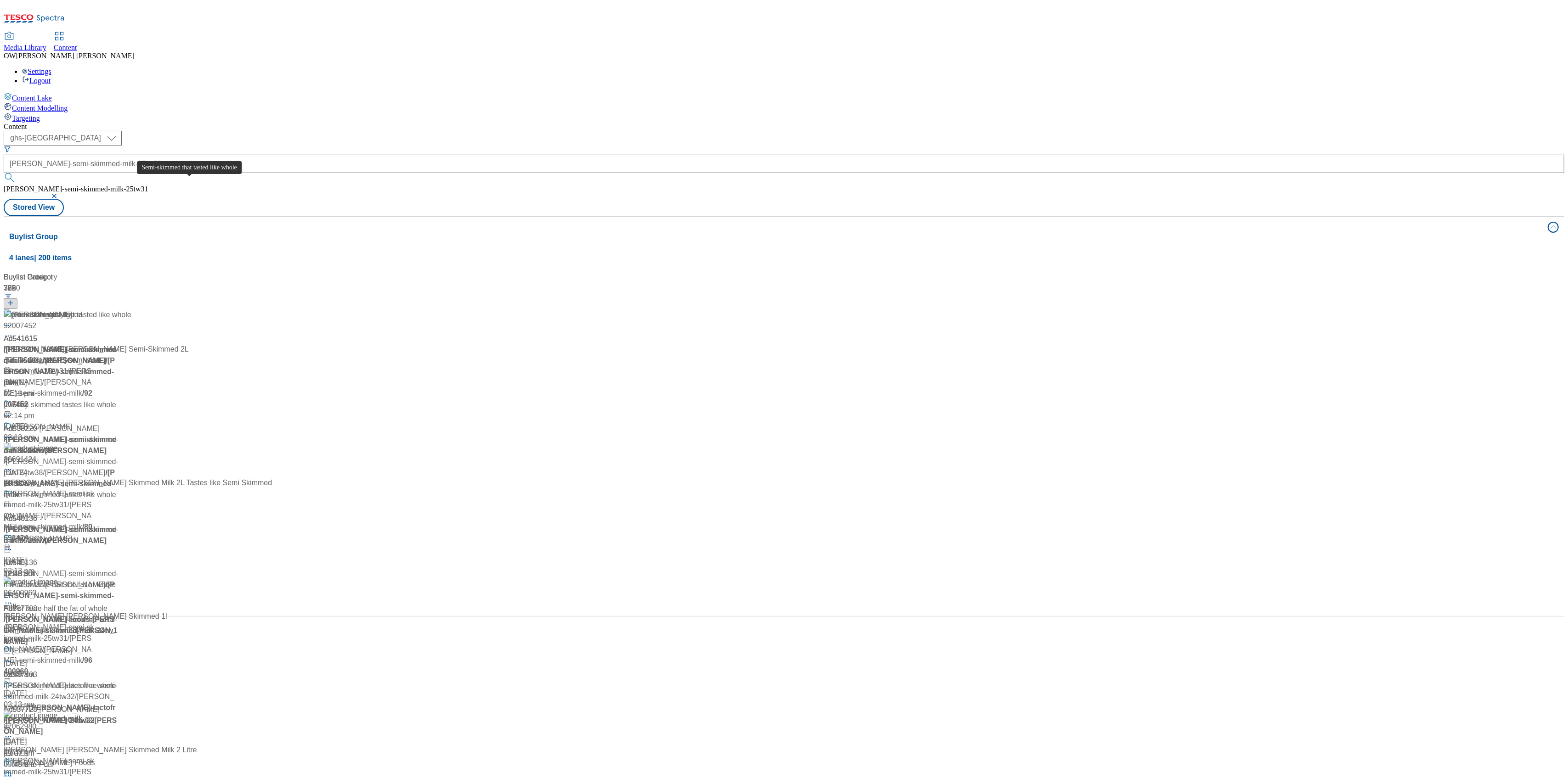
click at [131, 309] on div "Semi-skimmed that tasted like whole" at bounding box center [71, 315] width 120 height 11
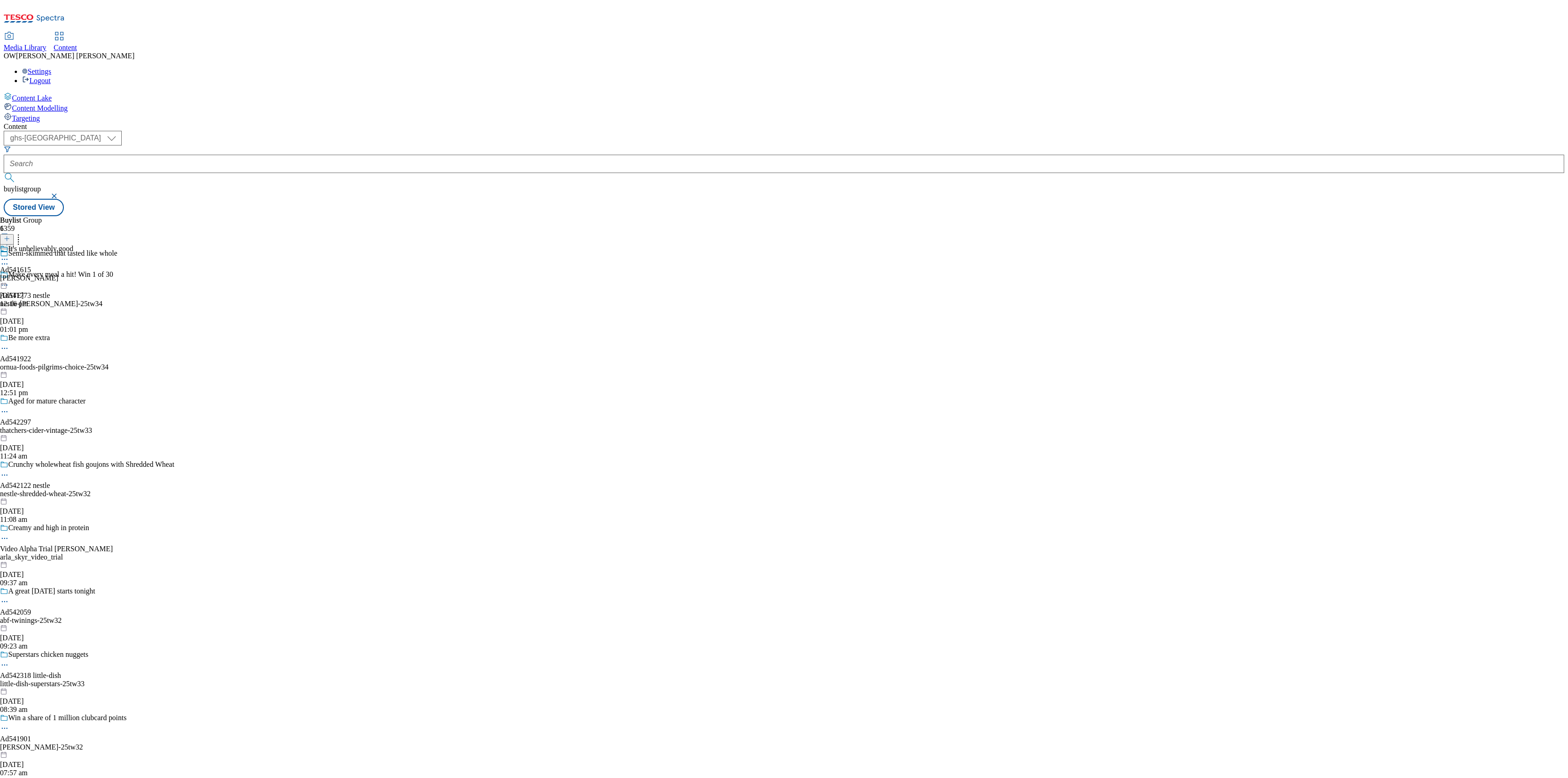
click at [74, 244] on div "It's unbelievably good" at bounding box center [40, 248] width 65 height 8
click at [67, 244] on div "[PERSON_NAME]" at bounding box center [37, 248] width 58 height 8
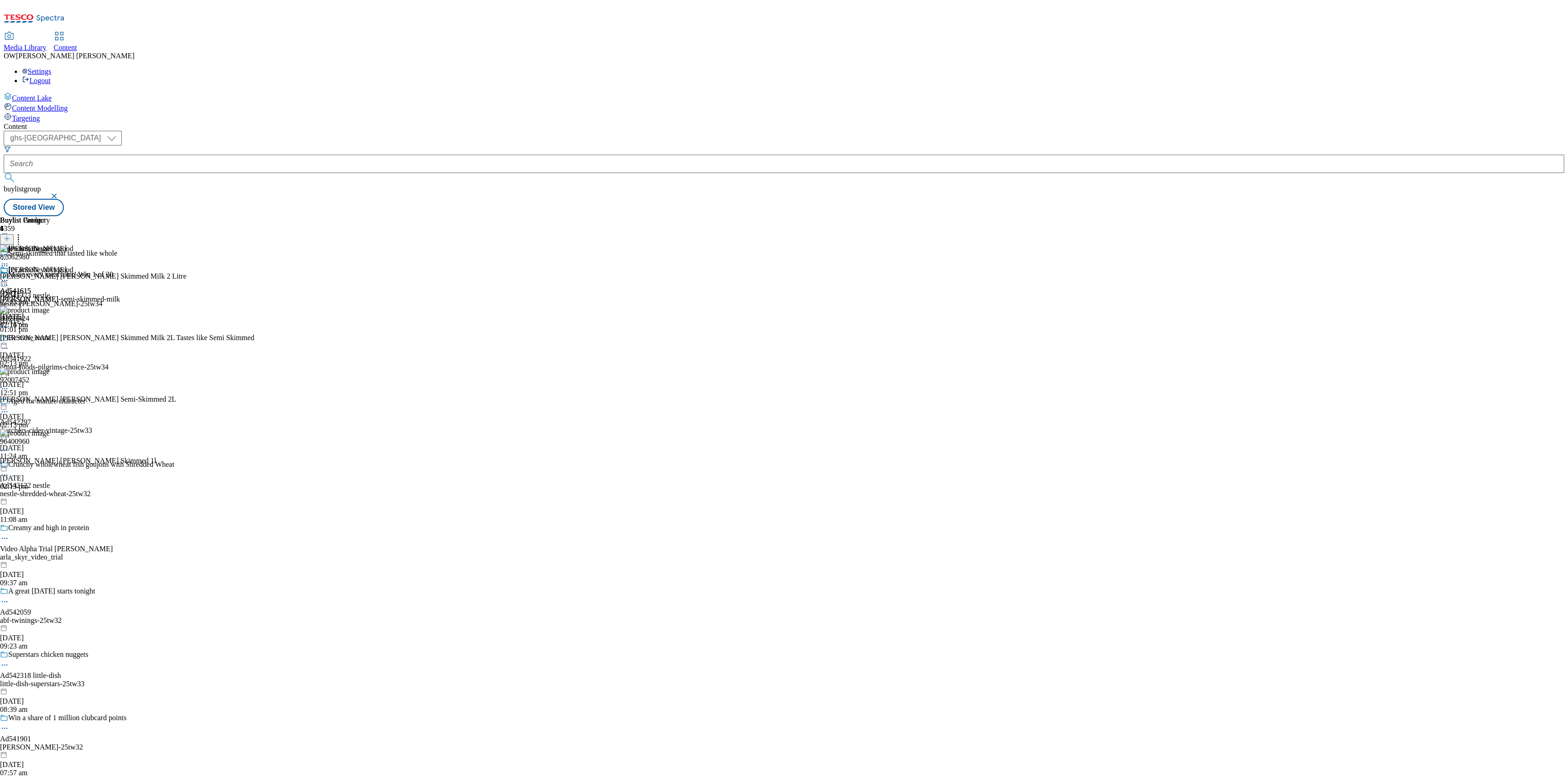
scroll to position [53, 0]
copy div "92007452"
drag, startPoint x: 716, startPoint y: 277, endPoint x: 684, endPoint y: 281, distance: 32.2
click at [255, 368] on div "92007452 [PERSON_NAME] [PERSON_NAME] Semi-Skimmed 2L [DATE] 02:13 pm" at bounding box center [127, 398] width 255 height 61
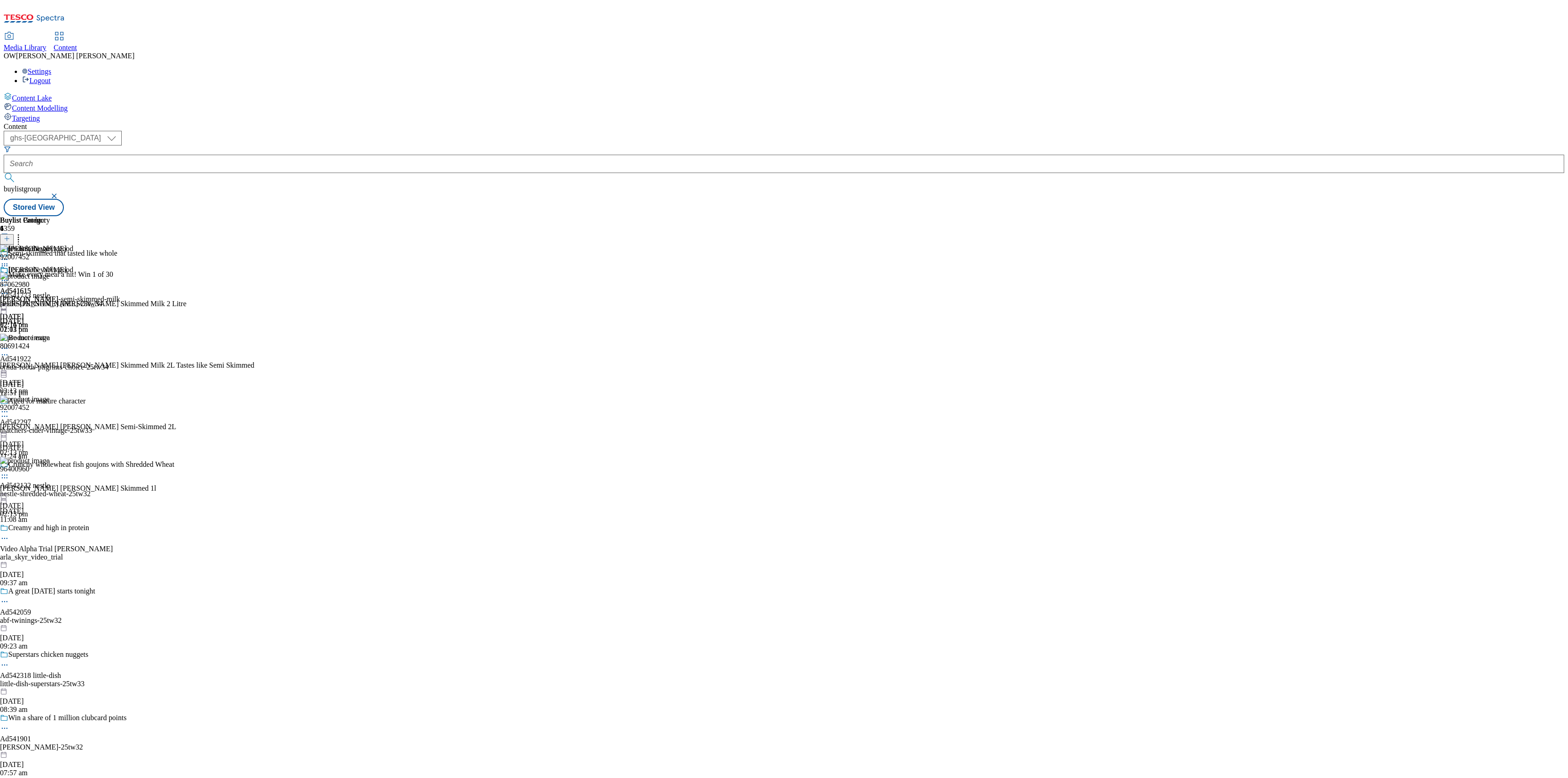
click at [9, 276] on icon at bounding box center [4, 280] width 9 height 9
click at [58, 381] on span "Un-publish" at bounding box center [43, 384] width 29 height 7
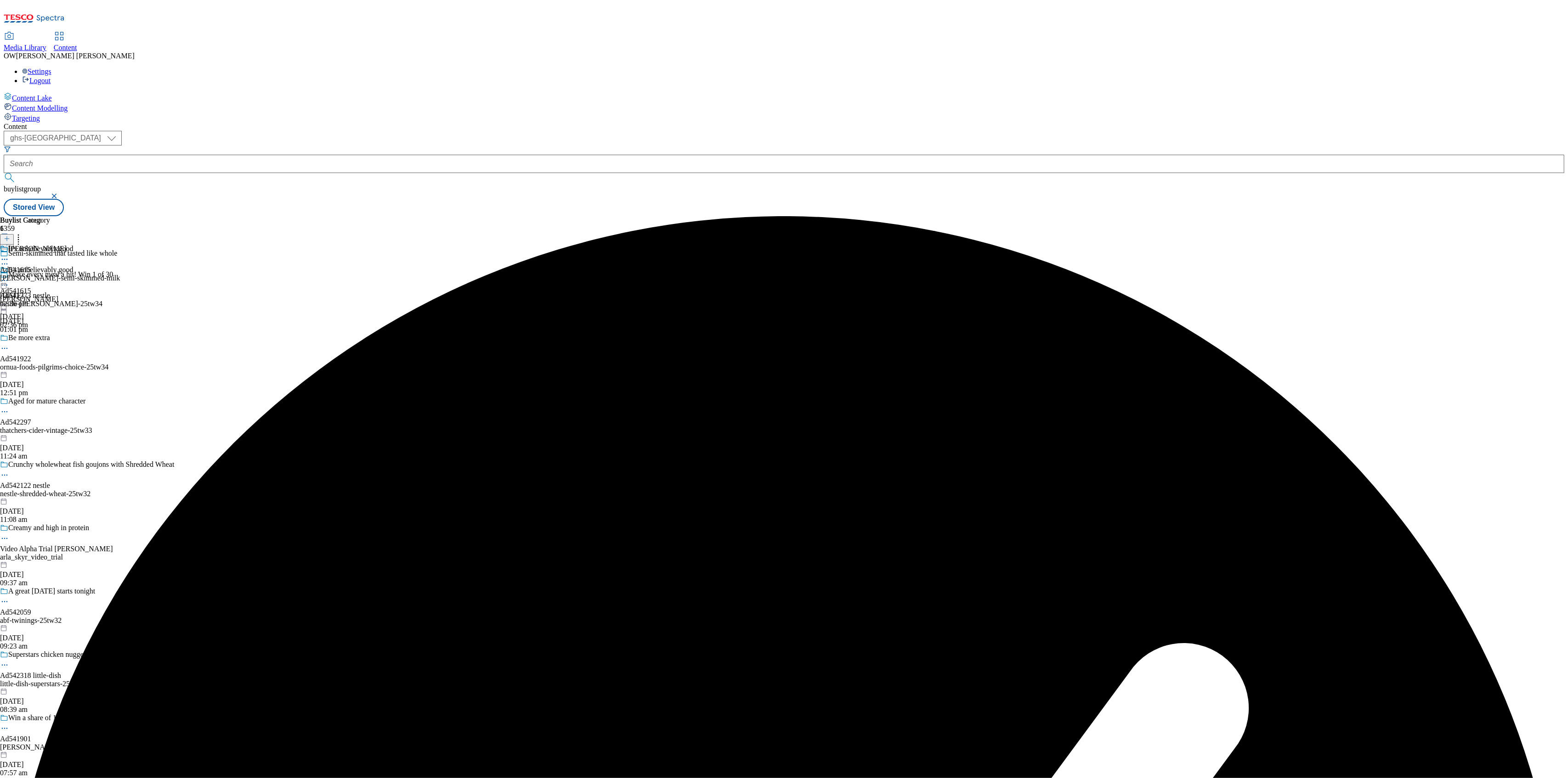
click at [9, 276] on icon at bounding box center [4, 280] width 9 height 9
click at [59, 349] on span "Un-preview" at bounding box center [44, 352] width 31 height 7
click at [67, 244] on div "[PERSON_NAME]" at bounding box center [37, 248] width 58 height 8
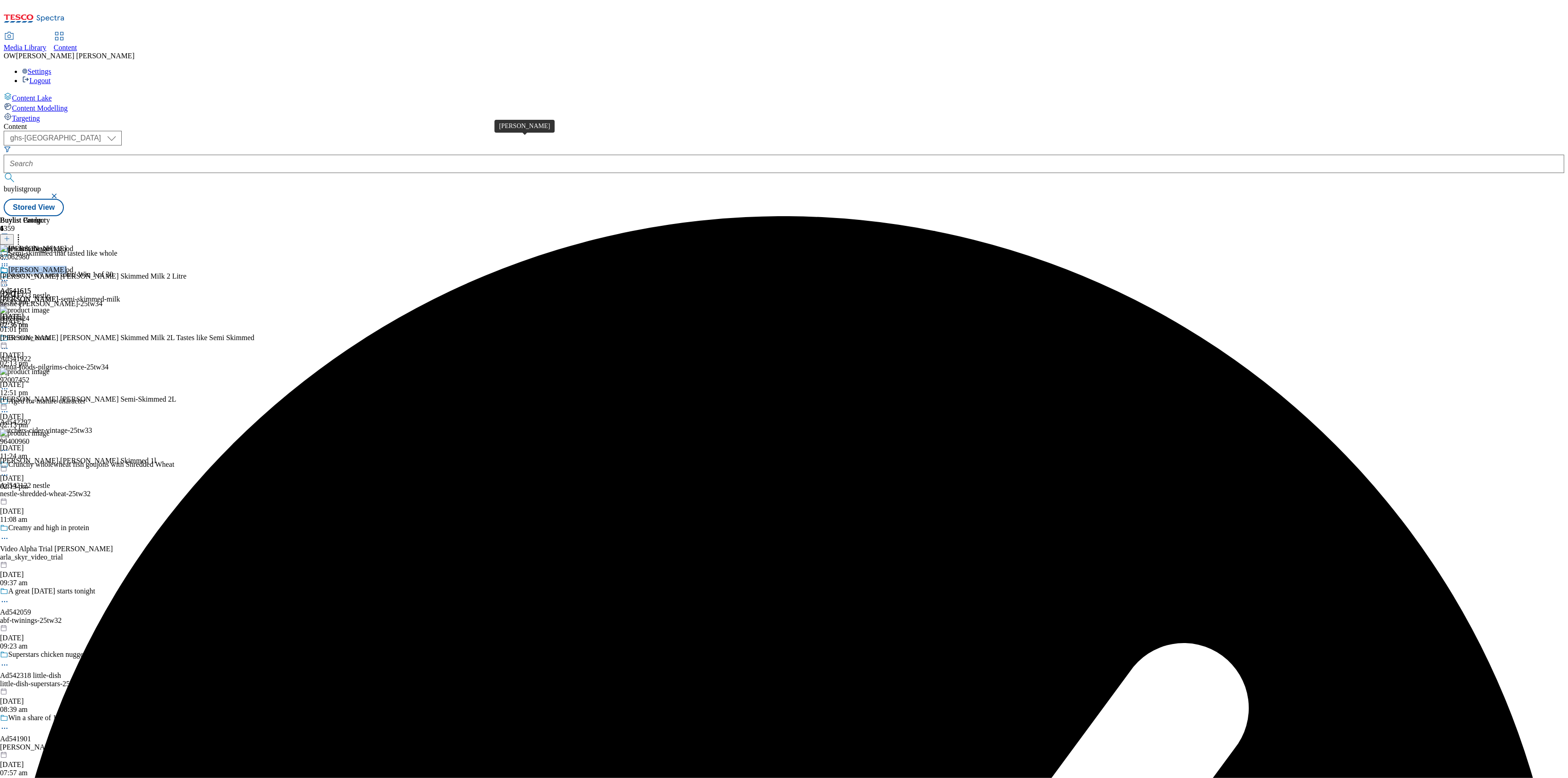
click at [67, 266] on div "[PERSON_NAME]" at bounding box center [37, 269] width 58 height 8
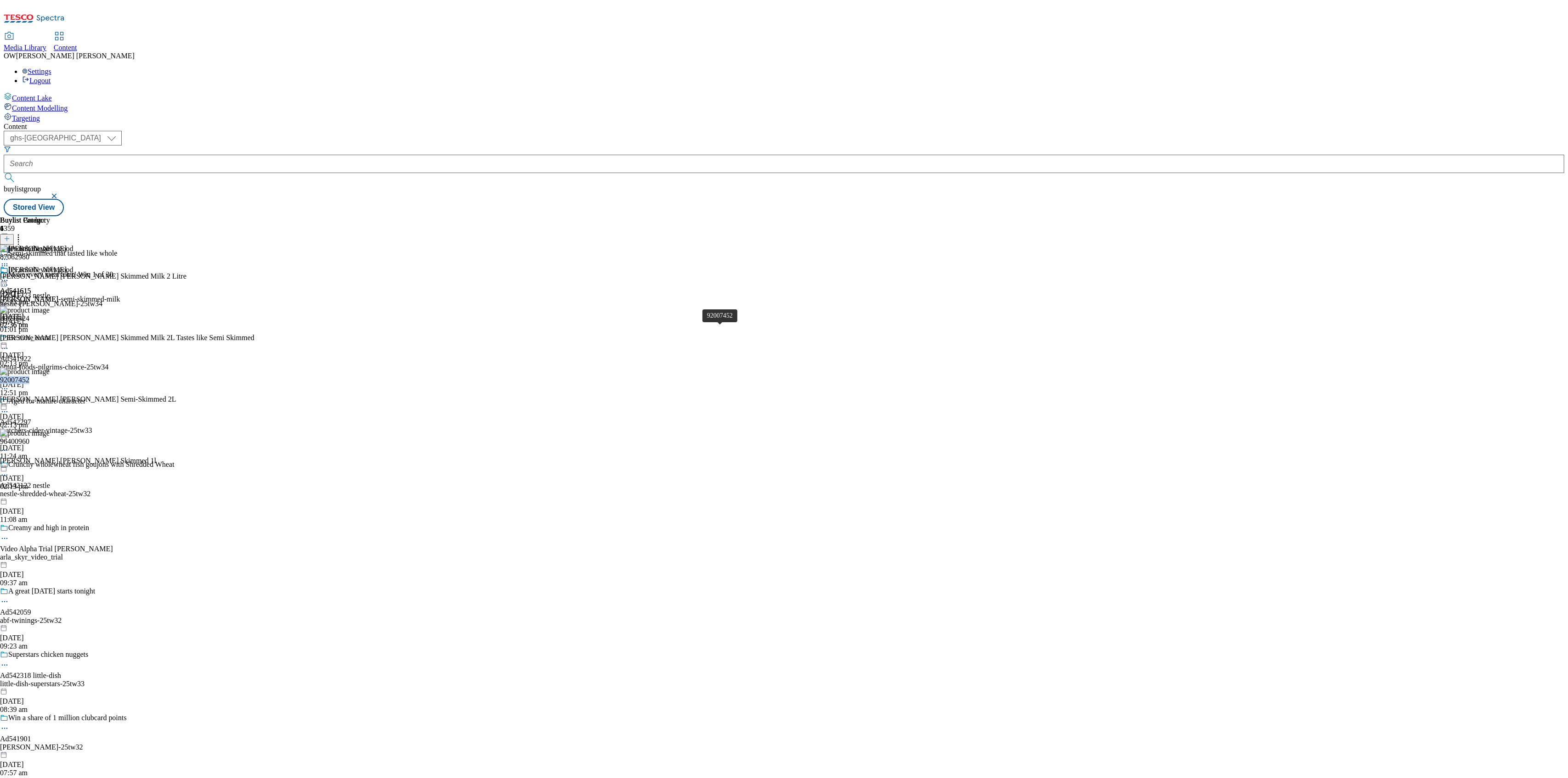
copy div "92007452"
drag, startPoint x: 733, startPoint y: 335, endPoint x: 686, endPoint y: 334, distance: 47.0
click at [29, 376] on span "92007452" at bounding box center [14, 379] width 29 height 8
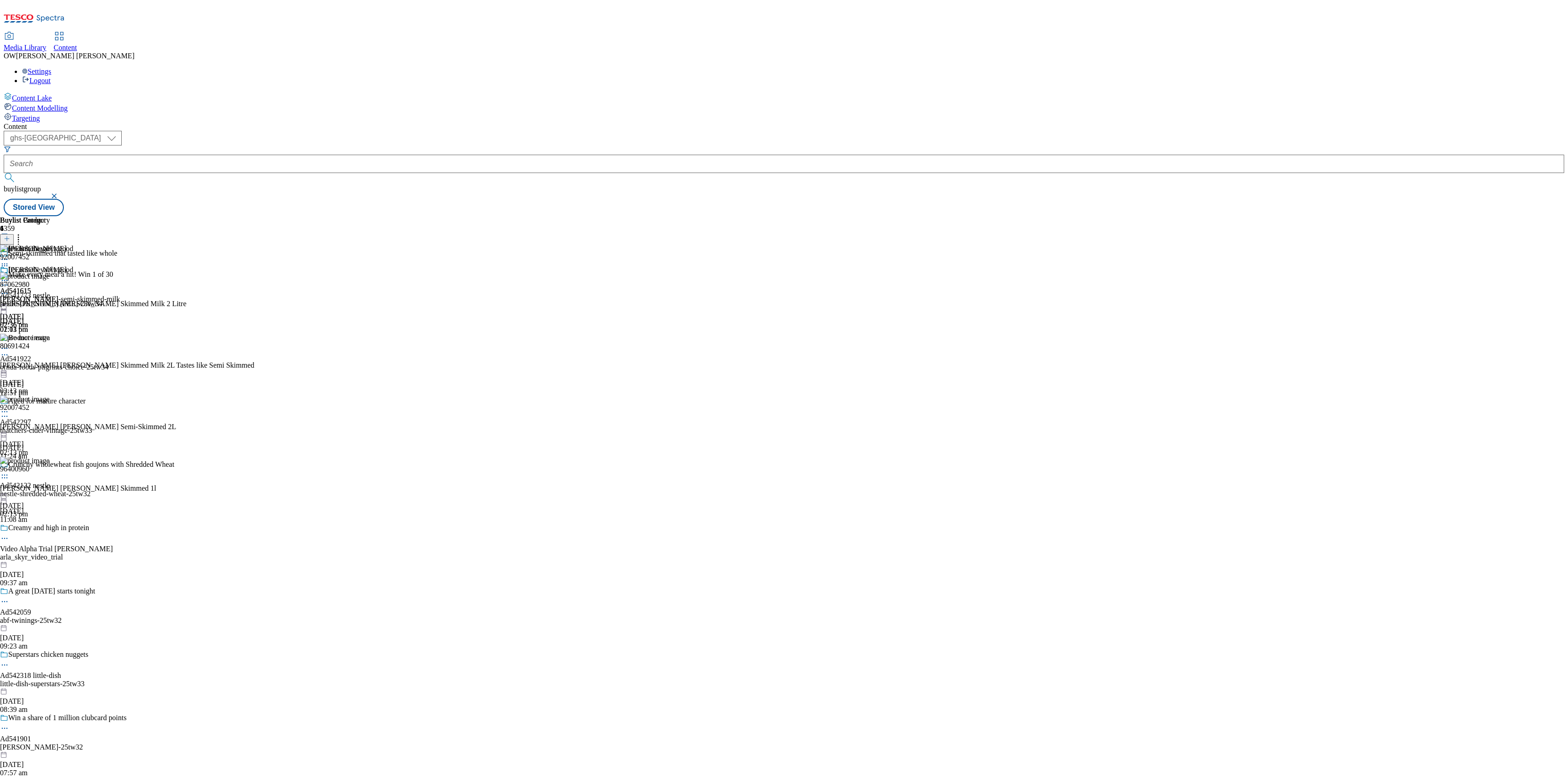
click at [9, 412] on icon at bounding box center [4, 416] width 9 height 9
click at [46, 475] on span "Delete" at bounding box center [37, 478] width 18 height 7
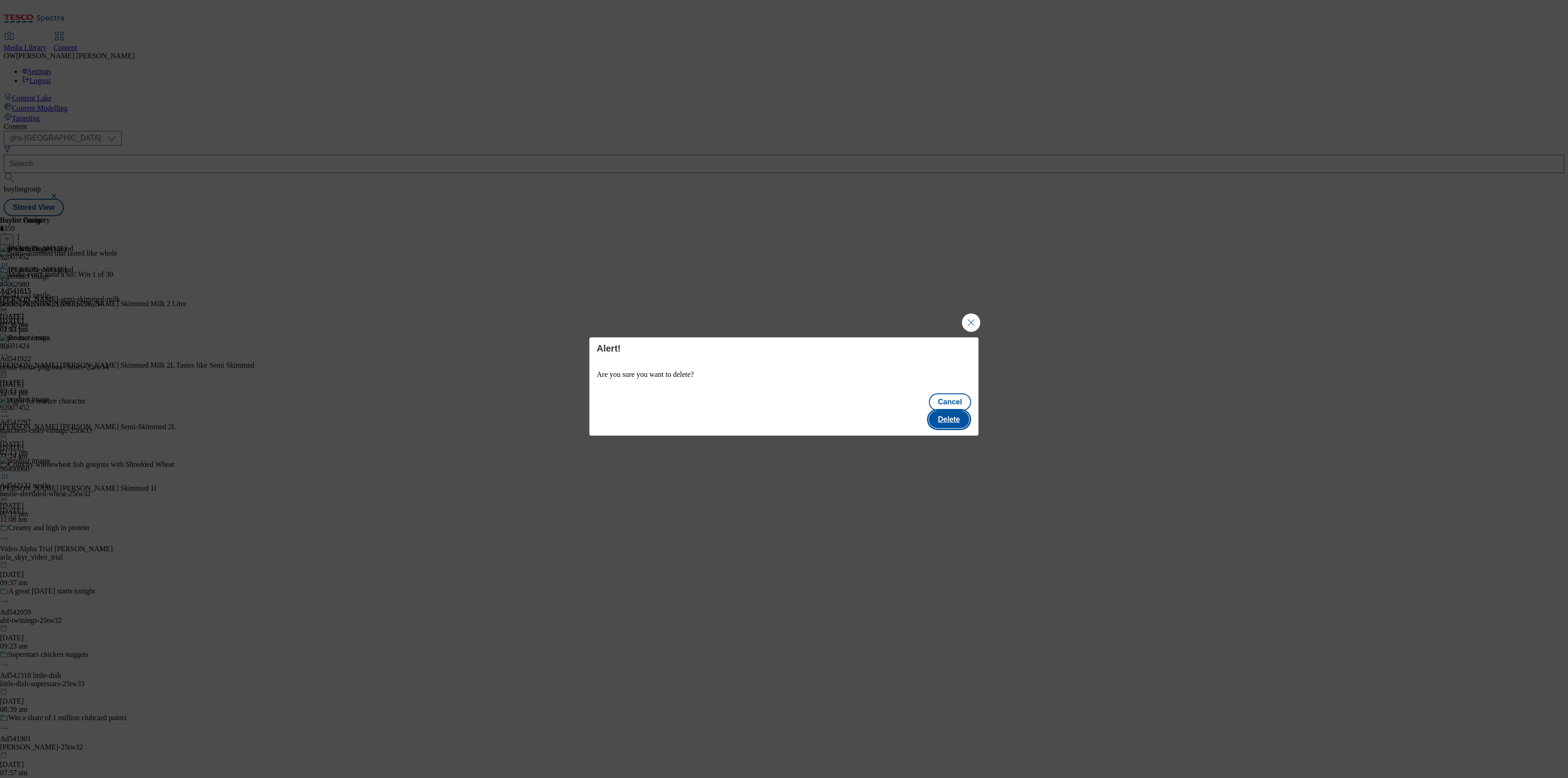
click at [969, 416] on button "Delete" at bounding box center [949, 420] width 40 height 17
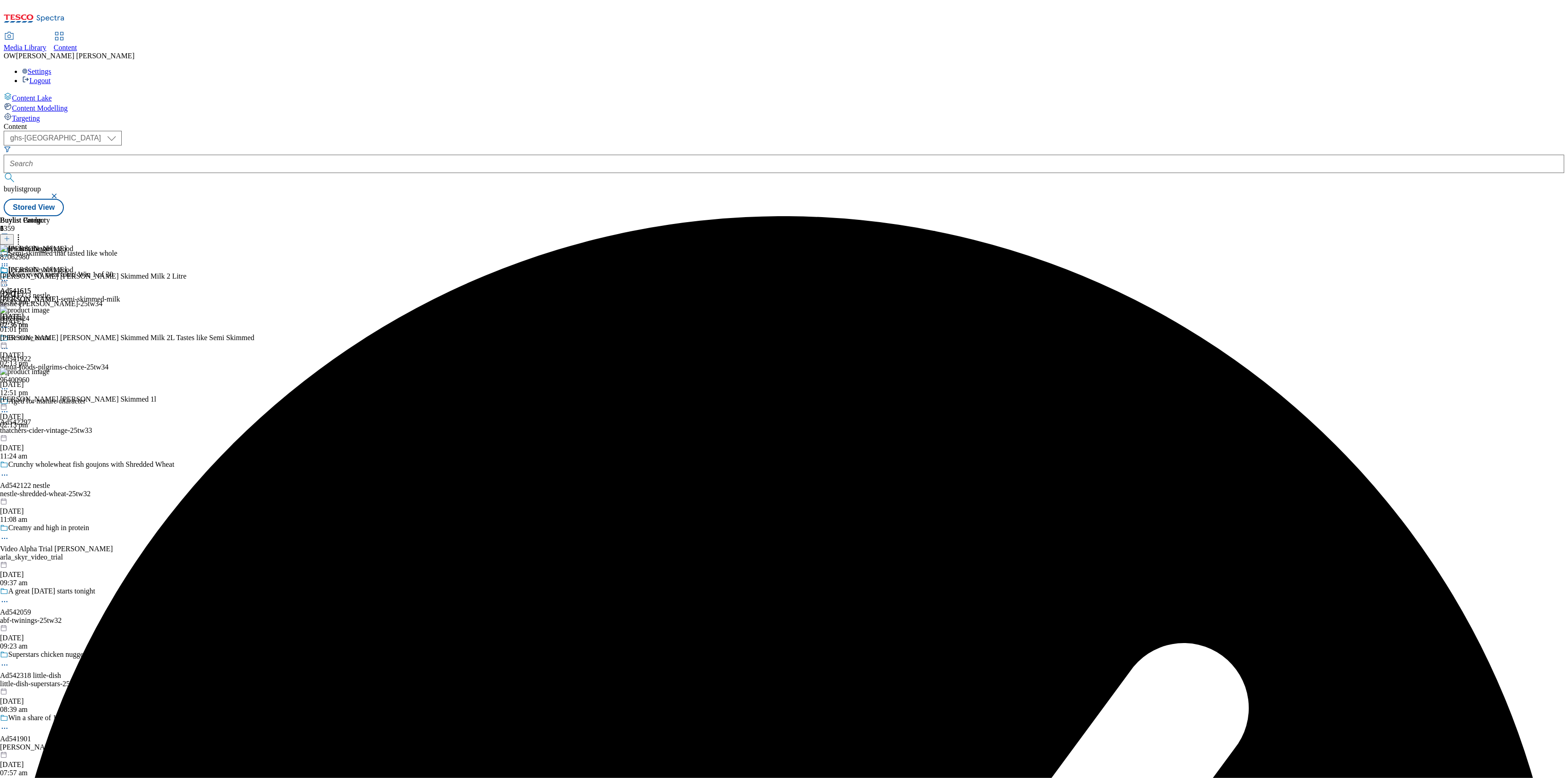
click at [10, 236] on icon at bounding box center [7, 239] width 6 height 6
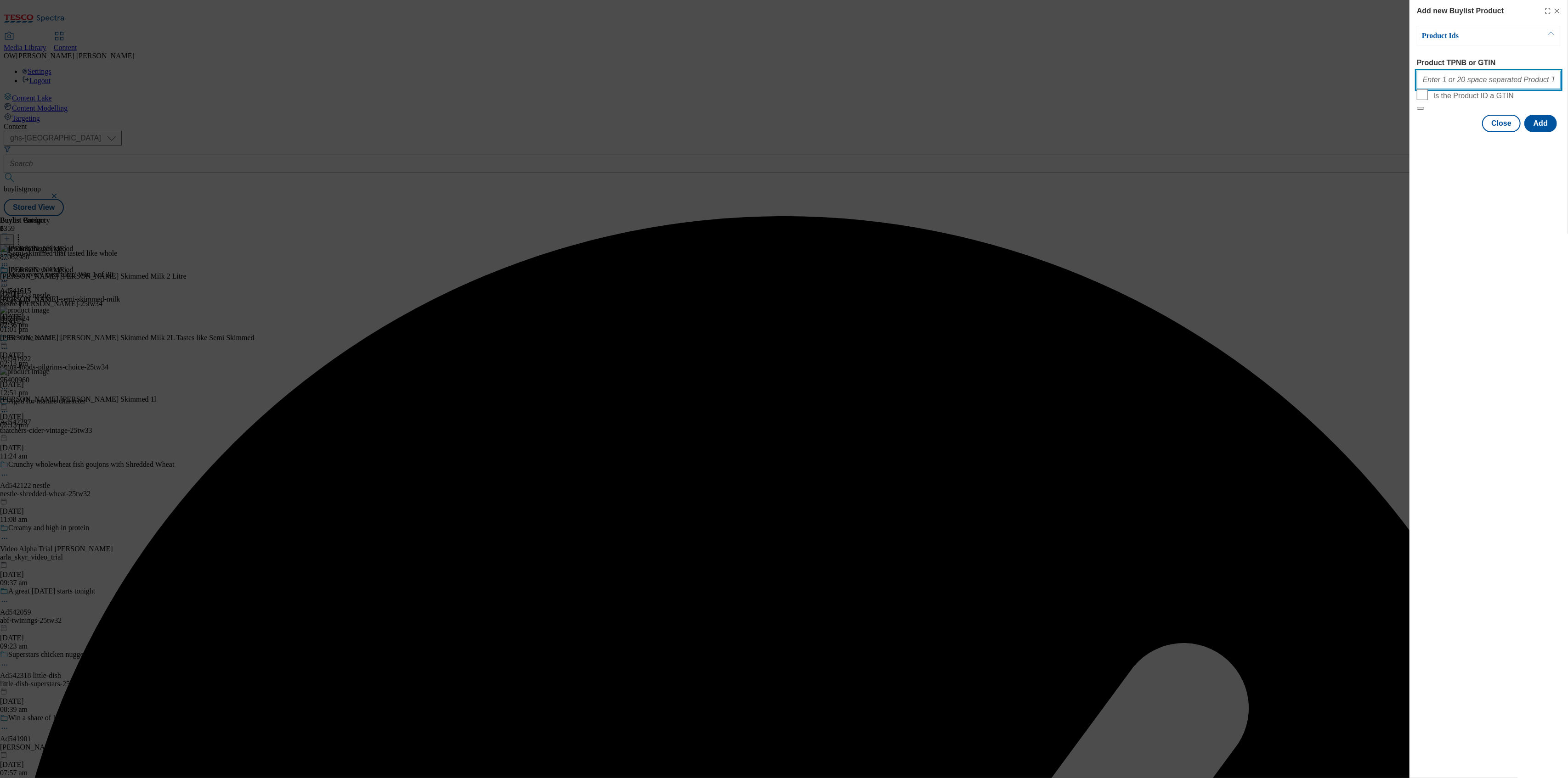
click at [1458, 84] on input "Product TPNB or GTIN" at bounding box center [1489, 80] width 144 height 19
paste input "92007452"
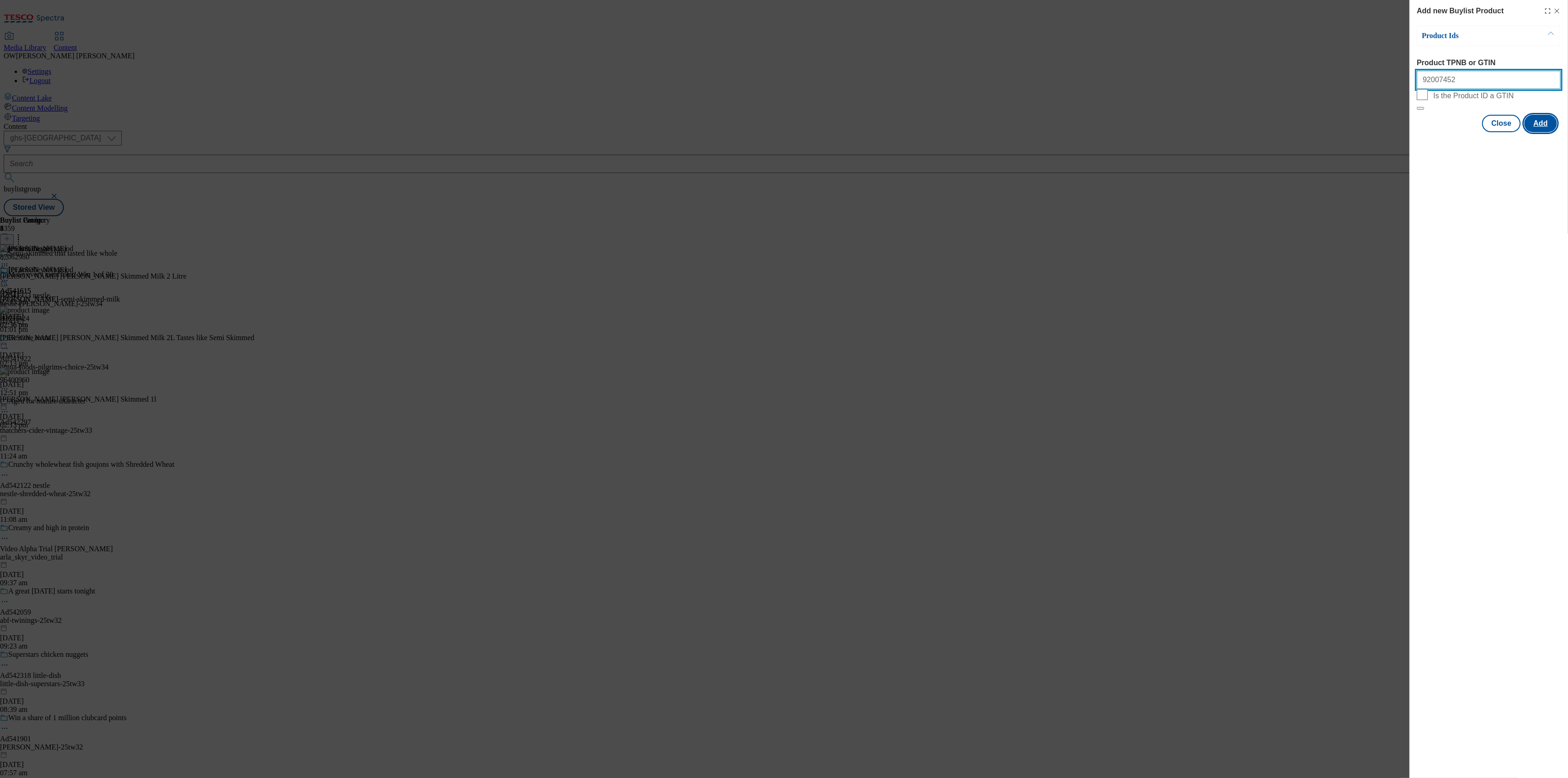
type input "92007452"
click at [1546, 132] on button "Add" at bounding box center [1540, 123] width 33 height 17
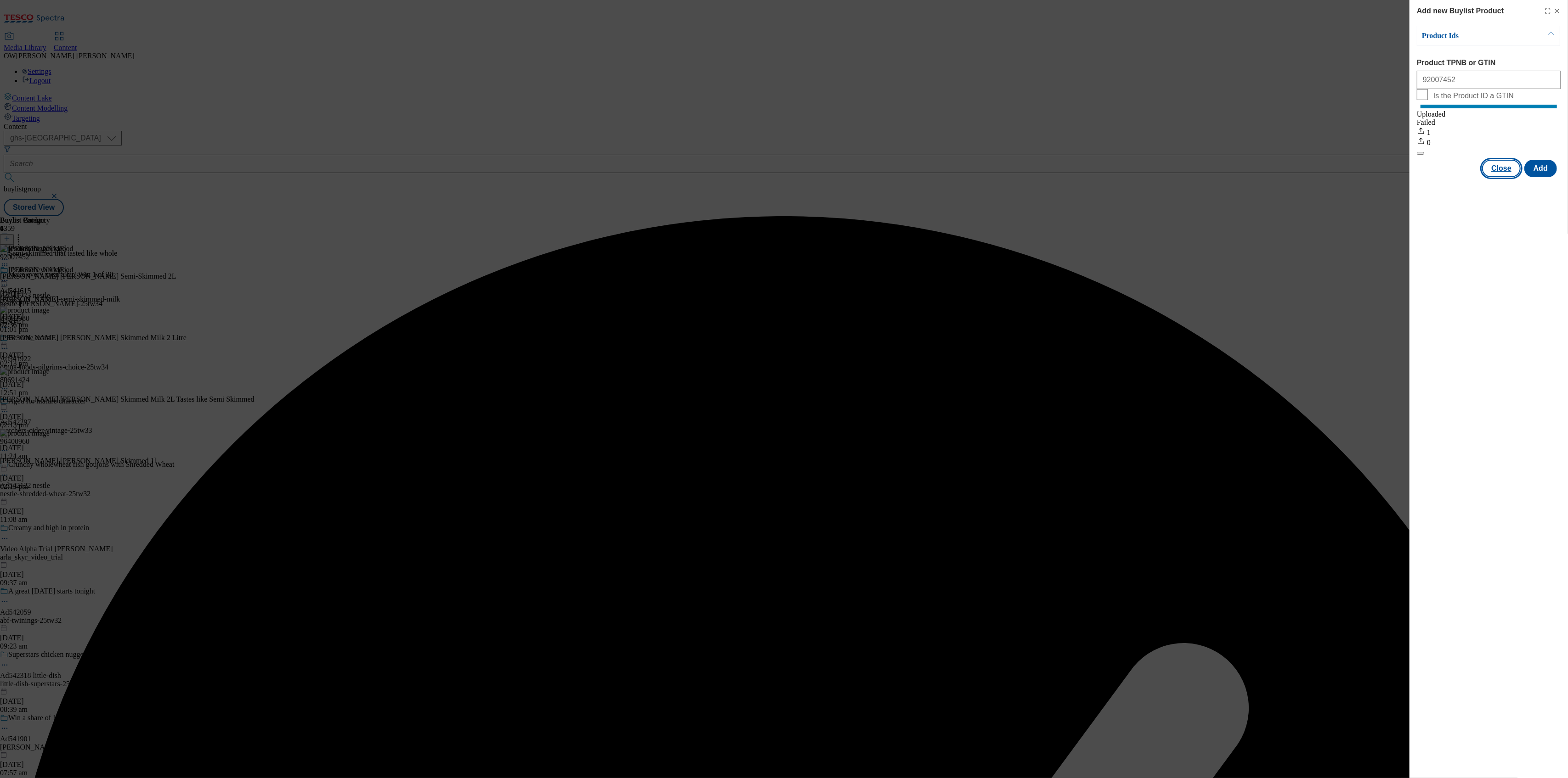
click at [1495, 176] on button "Close" at bounding box center [1501, 168] width 38 height 17
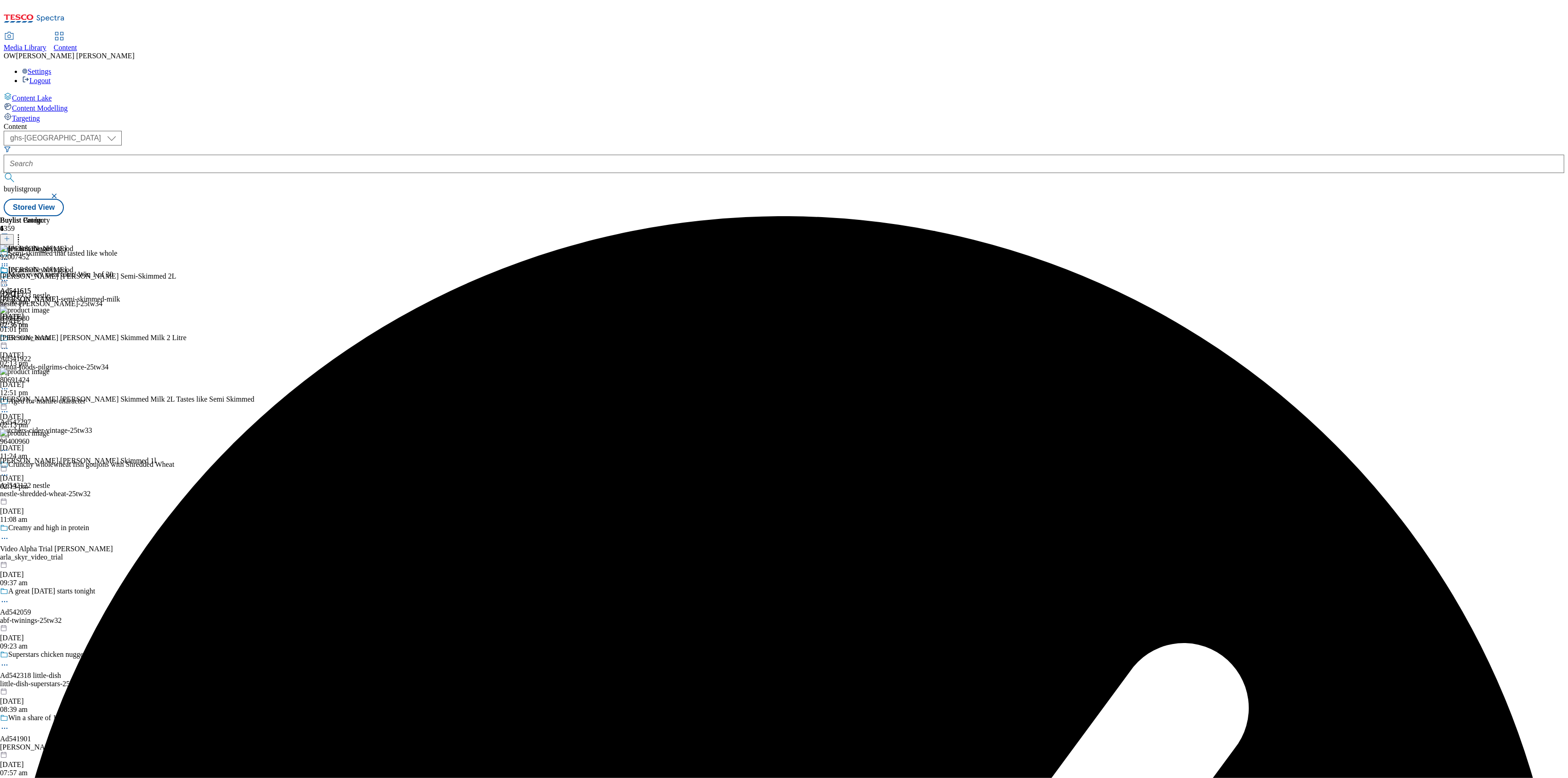
click at [9, 276] on icon at bounding box center [4, 280] width 9 height 9
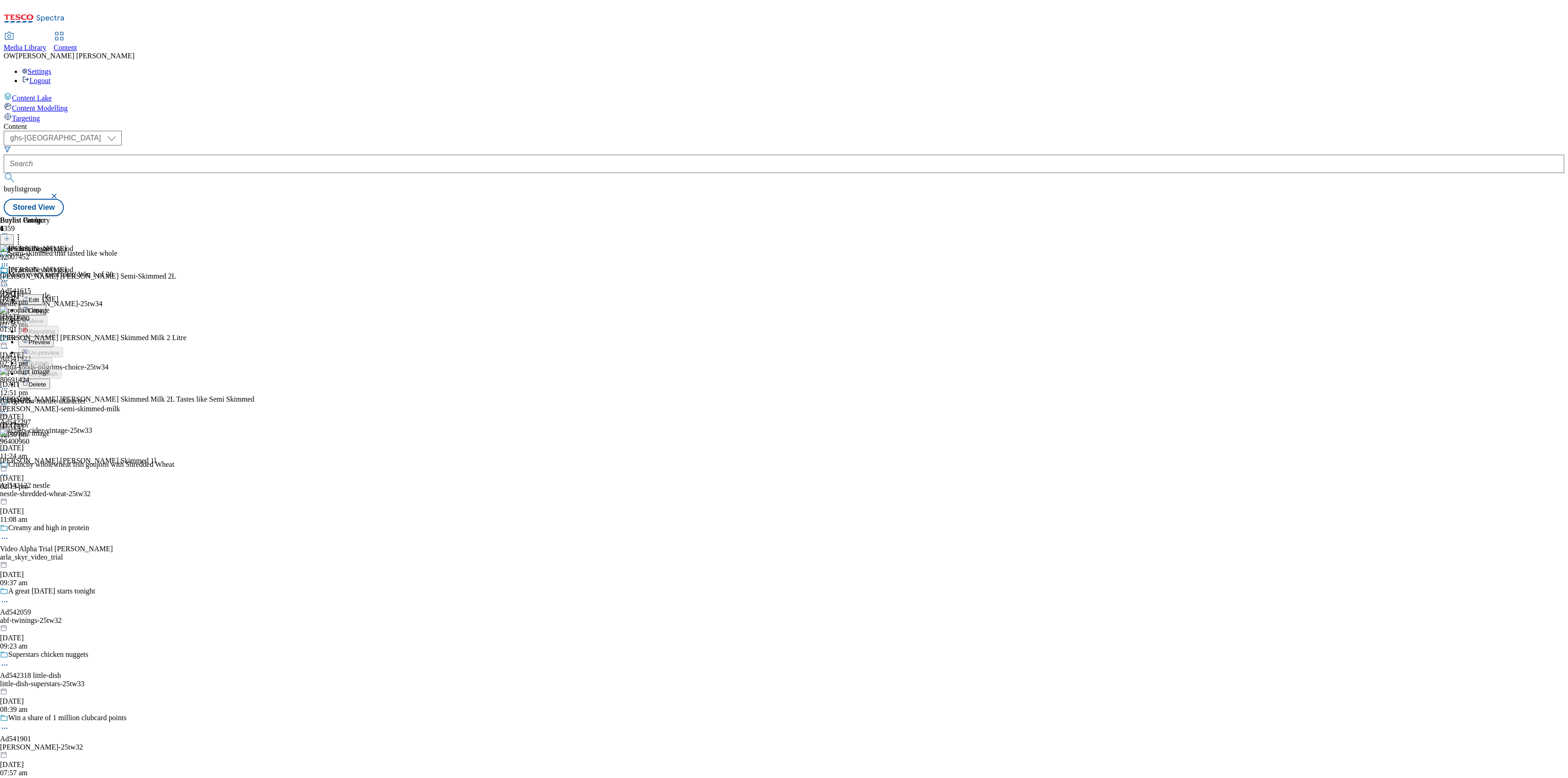
click at [50, 339] on span "Preview" at bounding box center [39, 342] width 22 height 7
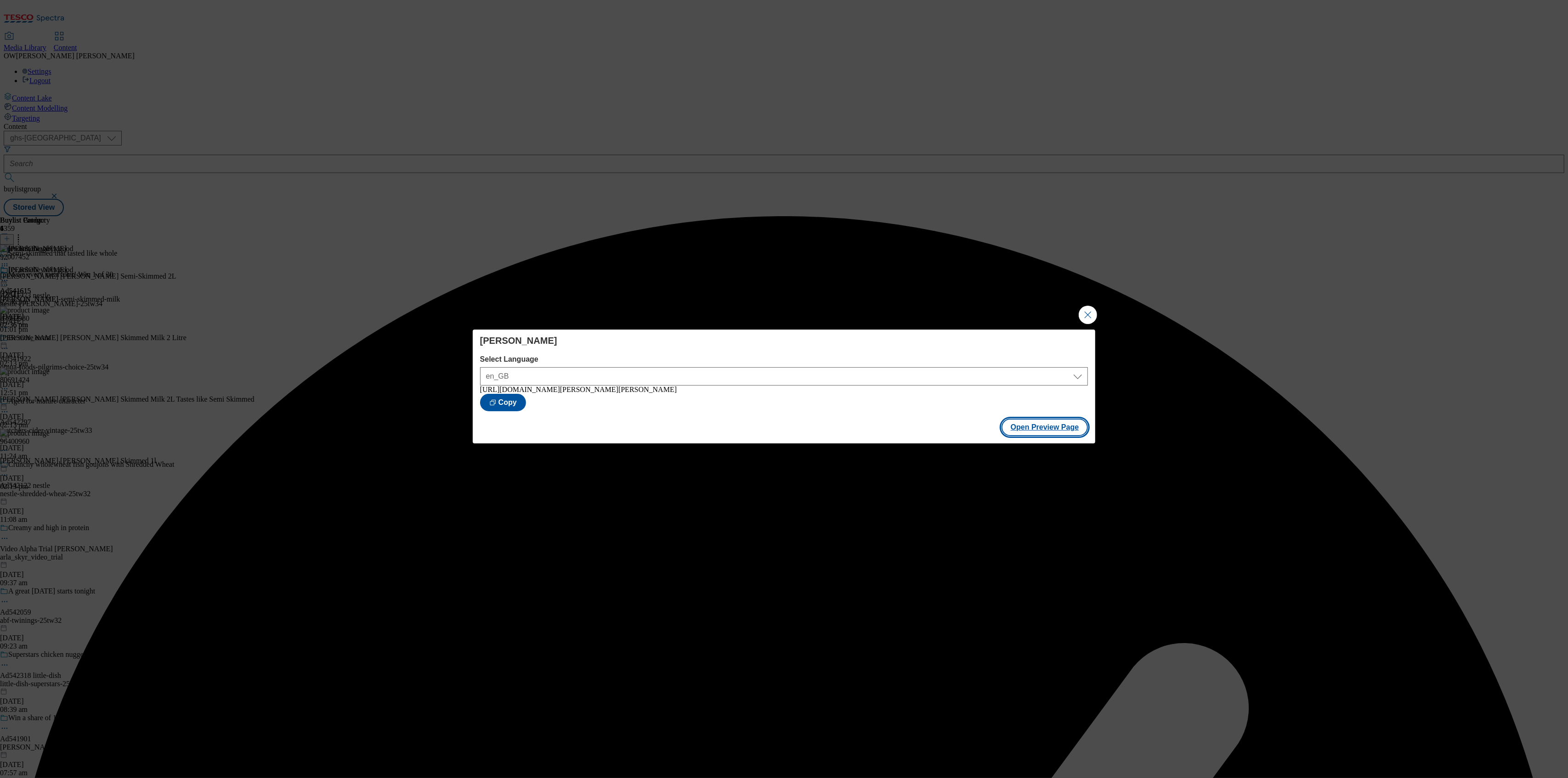
click at [1040, 427] on button "Open Preview Page" at bounding box center [1045, 427] width 87 height 17
click at [1081, 311] on button "Close Modal" at bounding box center [1088, 315] width 19 height 19
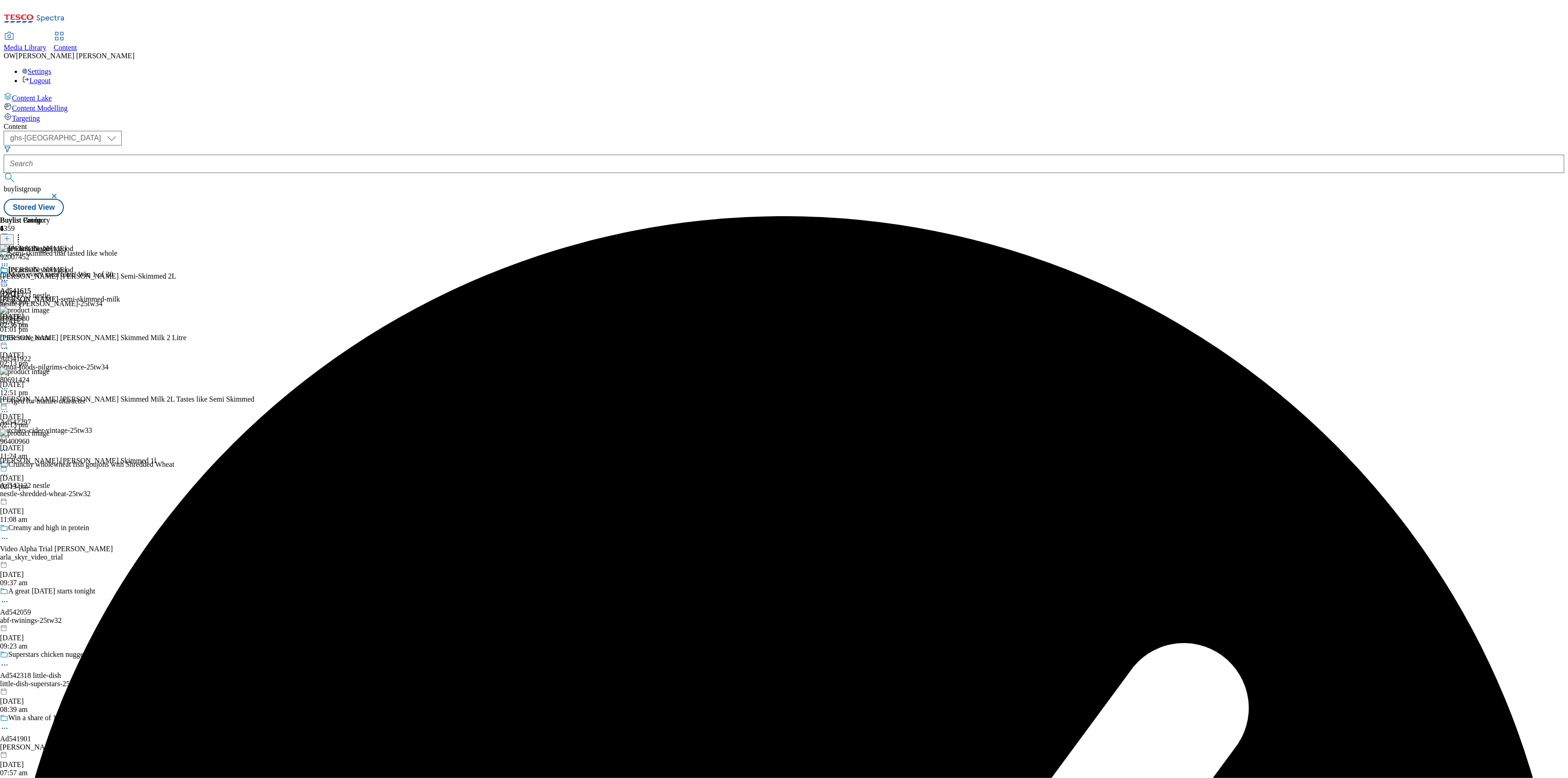
click at [9, 276] on icon at bounding box center [4, 280] width 9 height 9
click at [49, 371] on span "Publish" at bounding box center [38, 374] width 20 height 7
